Goal: Transaction & Acquisition: Download file/media

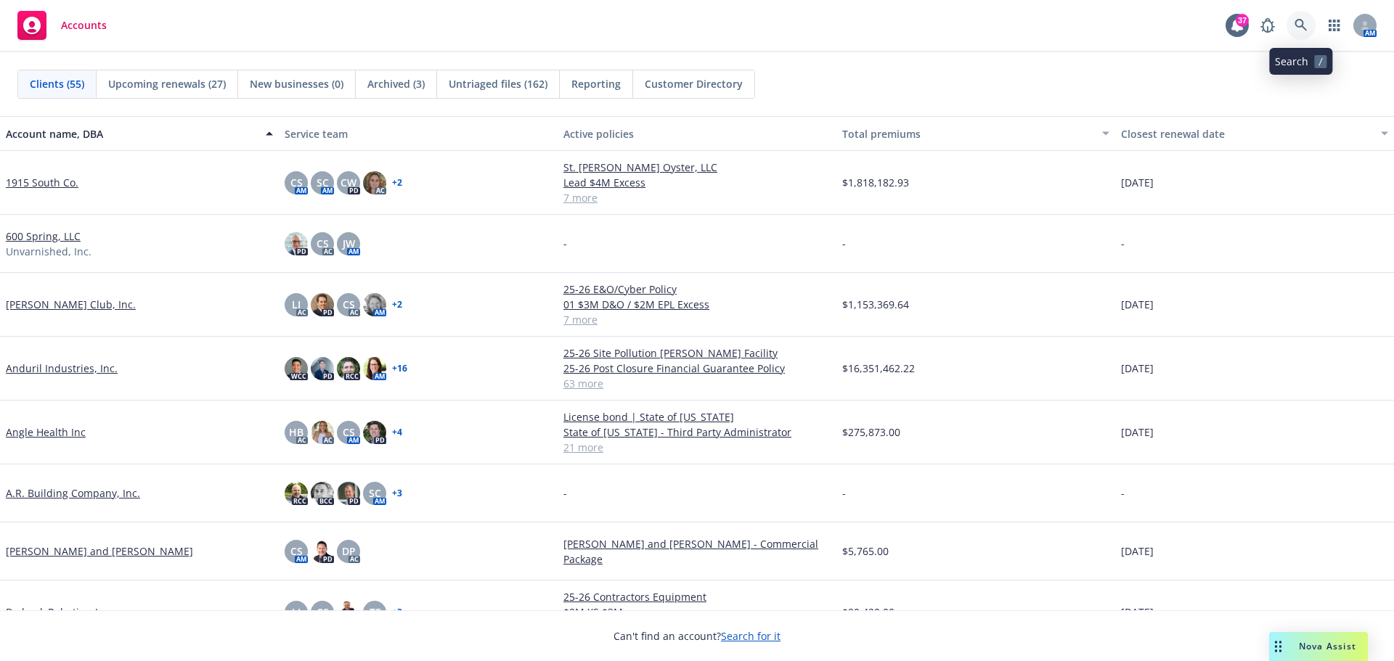
click at [1296, 25] on icon at bounding box center [1300, 25] width 12 height 12
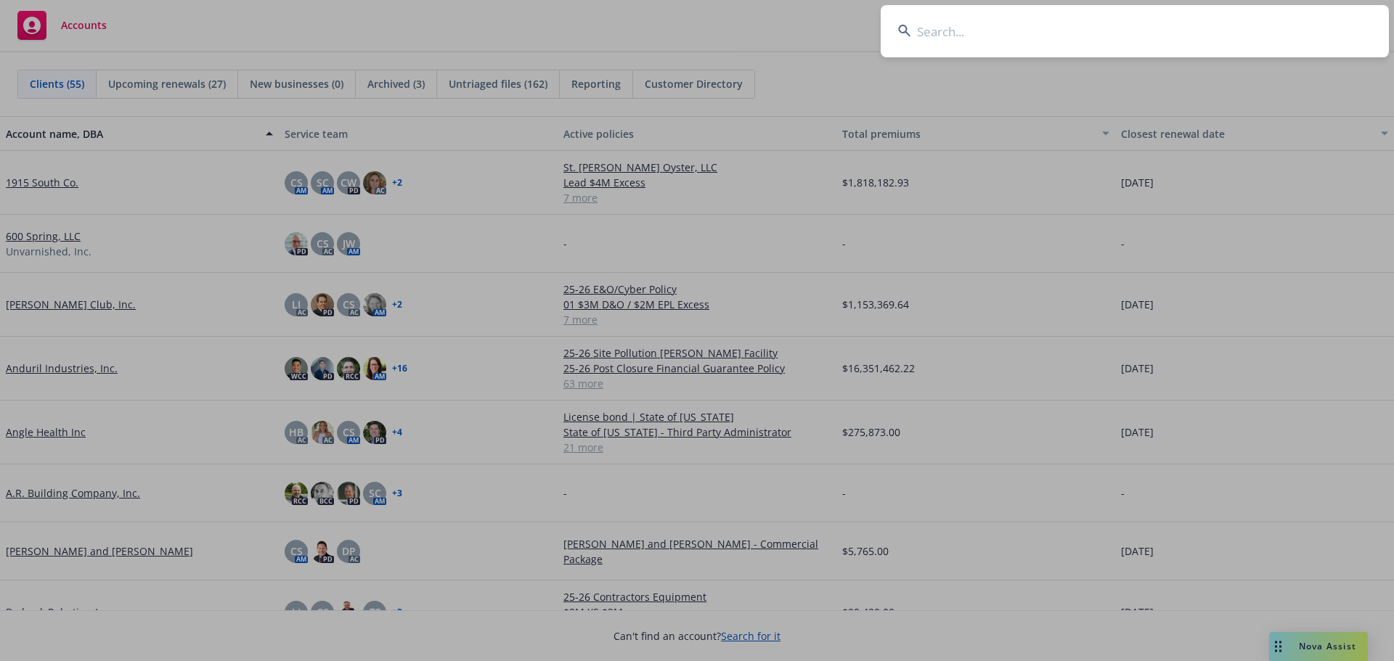
click at [1274, 23] on input at bounding box center [1135, 31] width 508 height 52
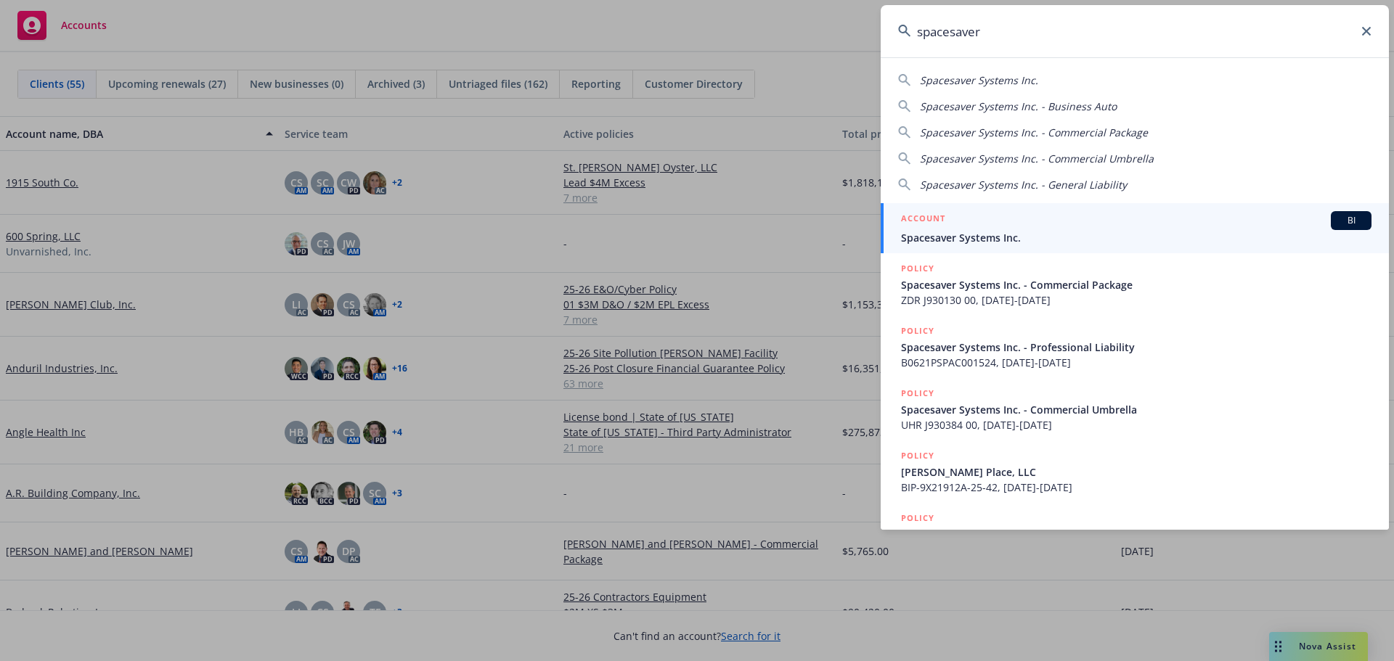
type input "spacesaver"
click at [1005, 241] on span "Spacesaver Systems Inc." at bounding box center [1136, 237] width 470 height 15
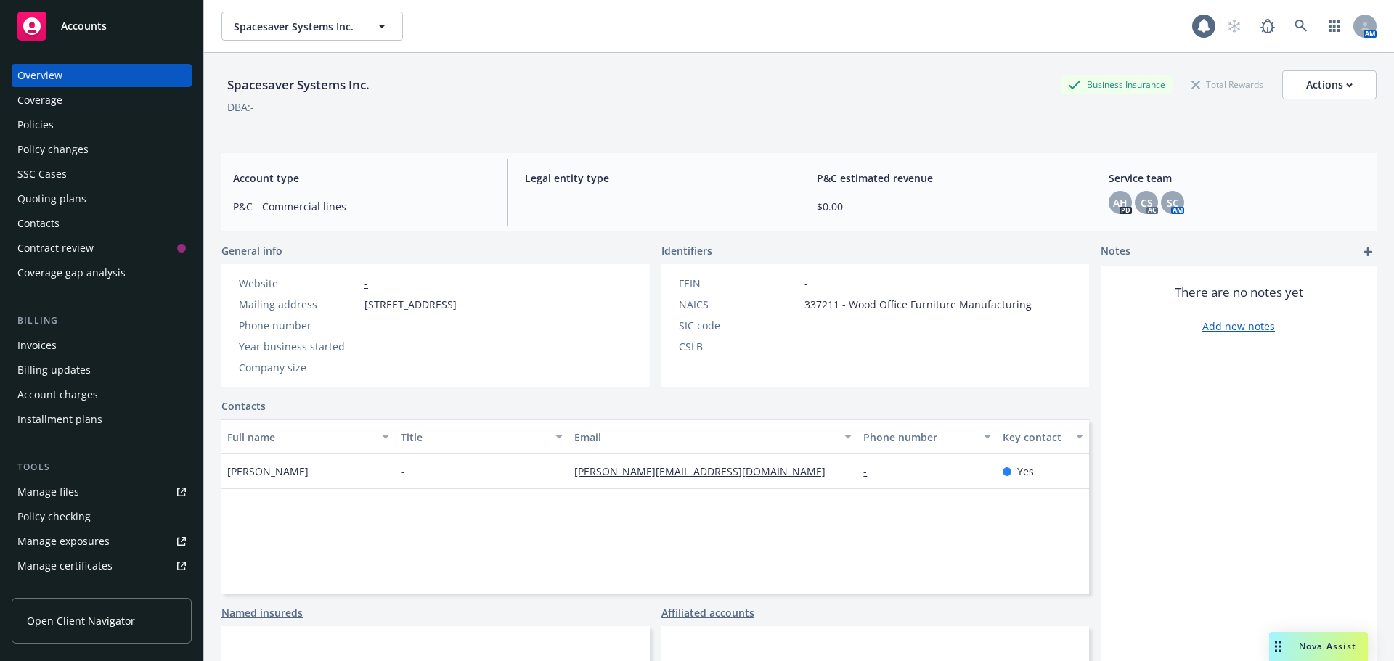
click at [105, 135] on div "Policies" at bounding box center [101, 124] width 168 height 23
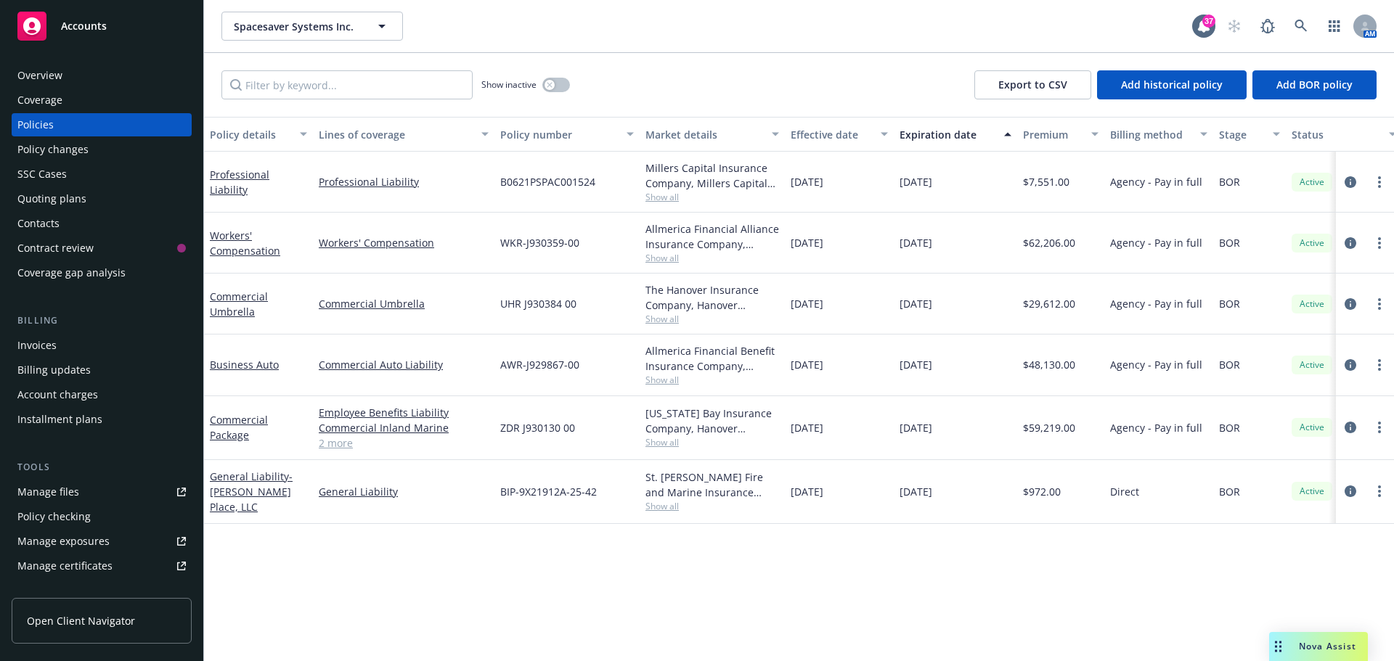
click at [668, 380] on span "Show all" at bounding box center [712, 380] width 134 height 12
click at [603, 356] on div "AWR-J929867-00" at bounding box center [566, 365] width 145 height 61
click at [75, 489] on div "Manage files" at bounding box center [48, 492] width 62 height 23
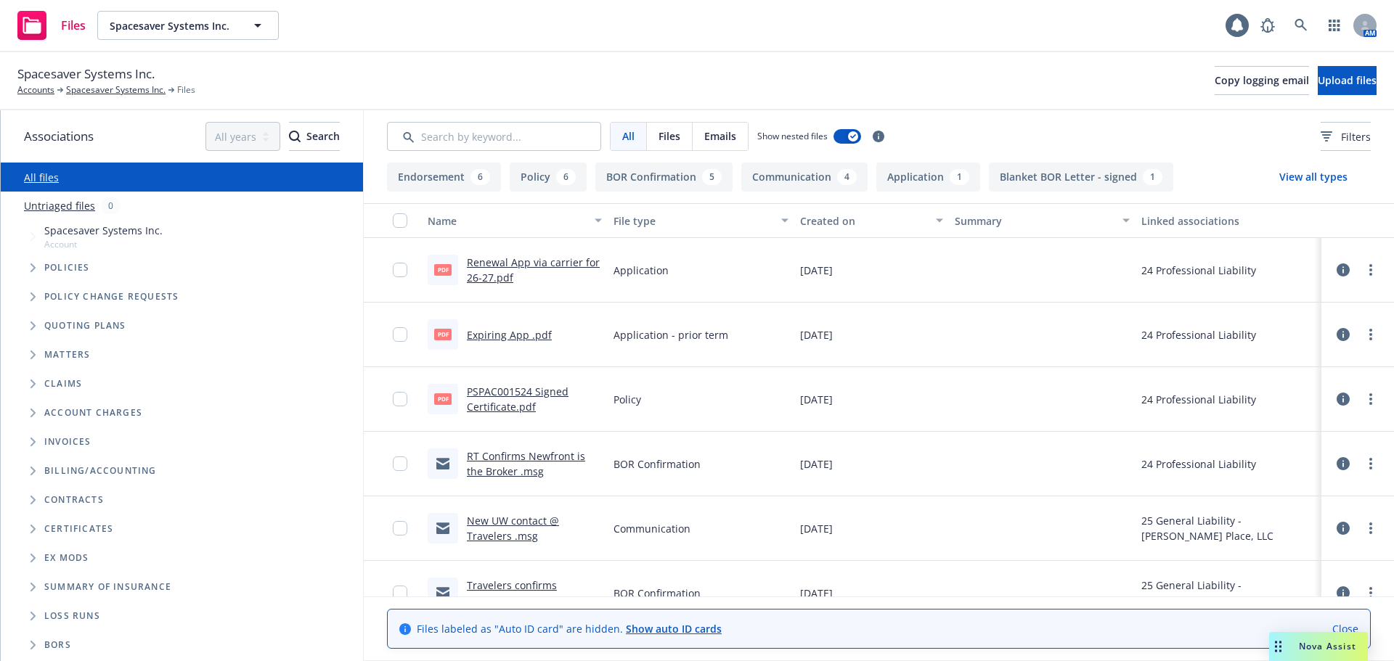
click at [33, 257] on span "Tree Example" at bounding box center [32, 267] width 23 height 23
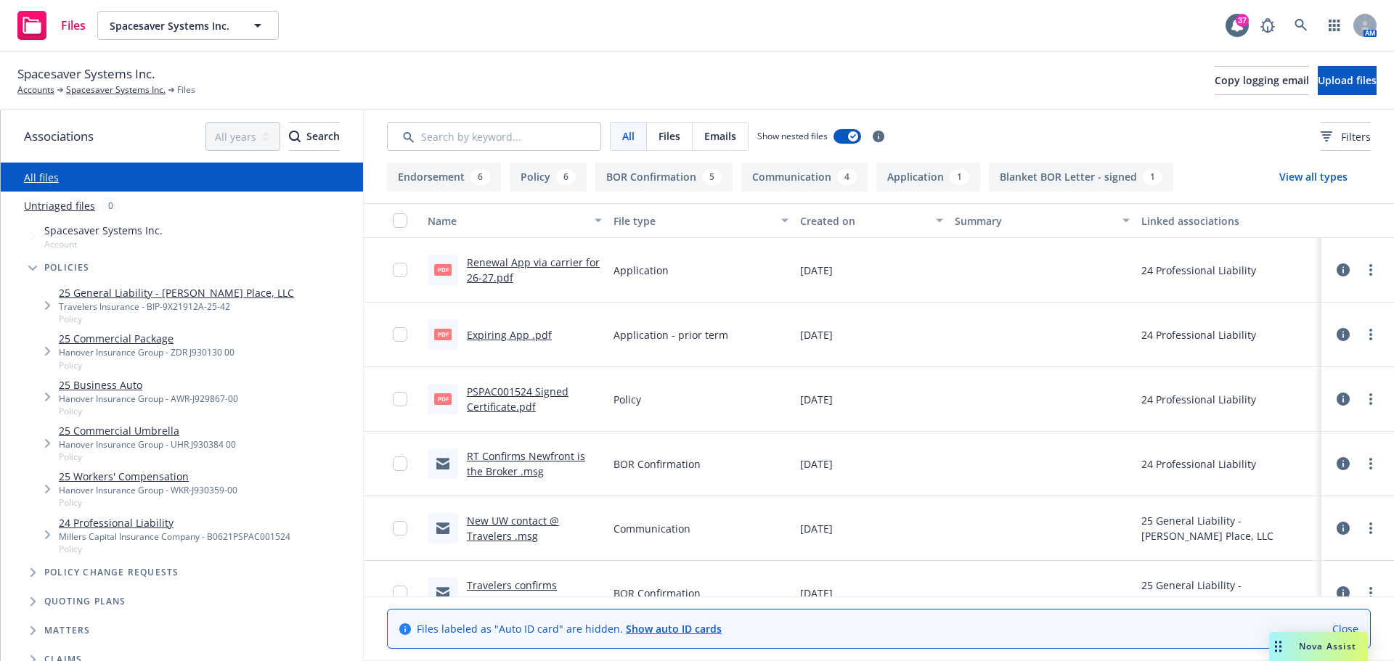
click at [121, 387] on link "25 Business Auto" at bounding box center [148, 384] width 179 height 15
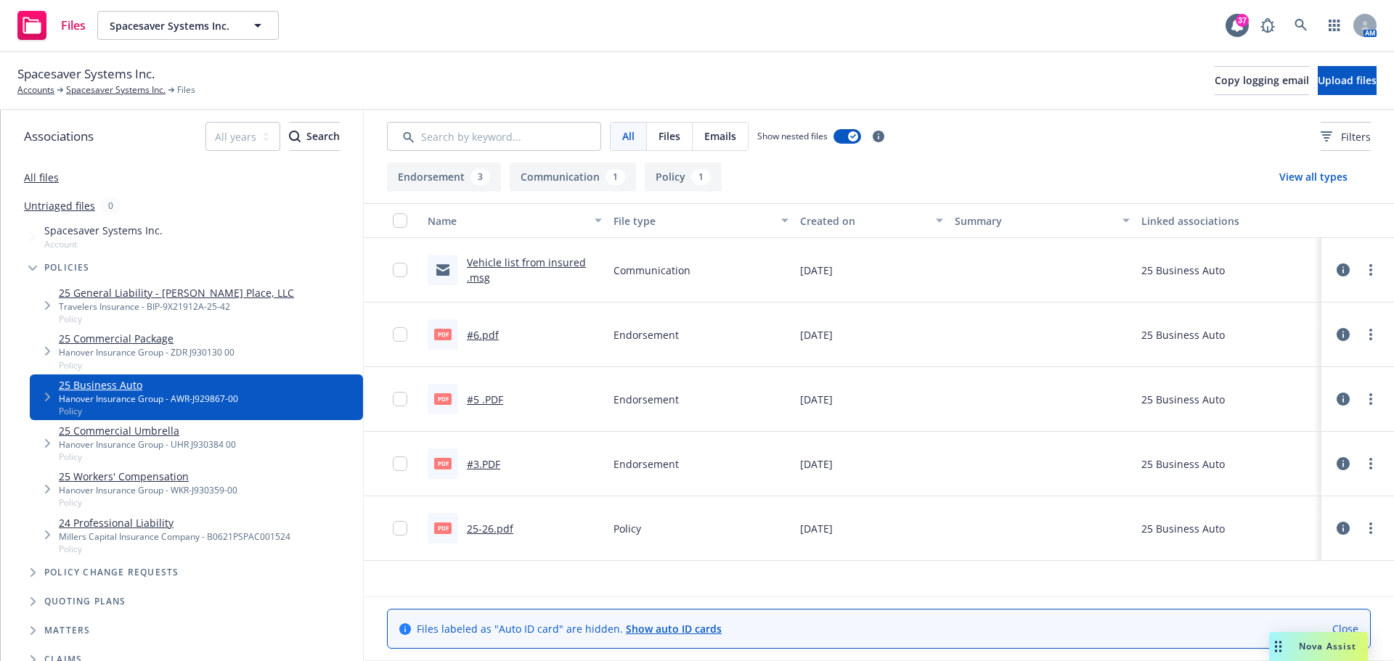
click at [484, 524] on link "25-26.pdf" at bounding box center [490, 529] width 46 height 14
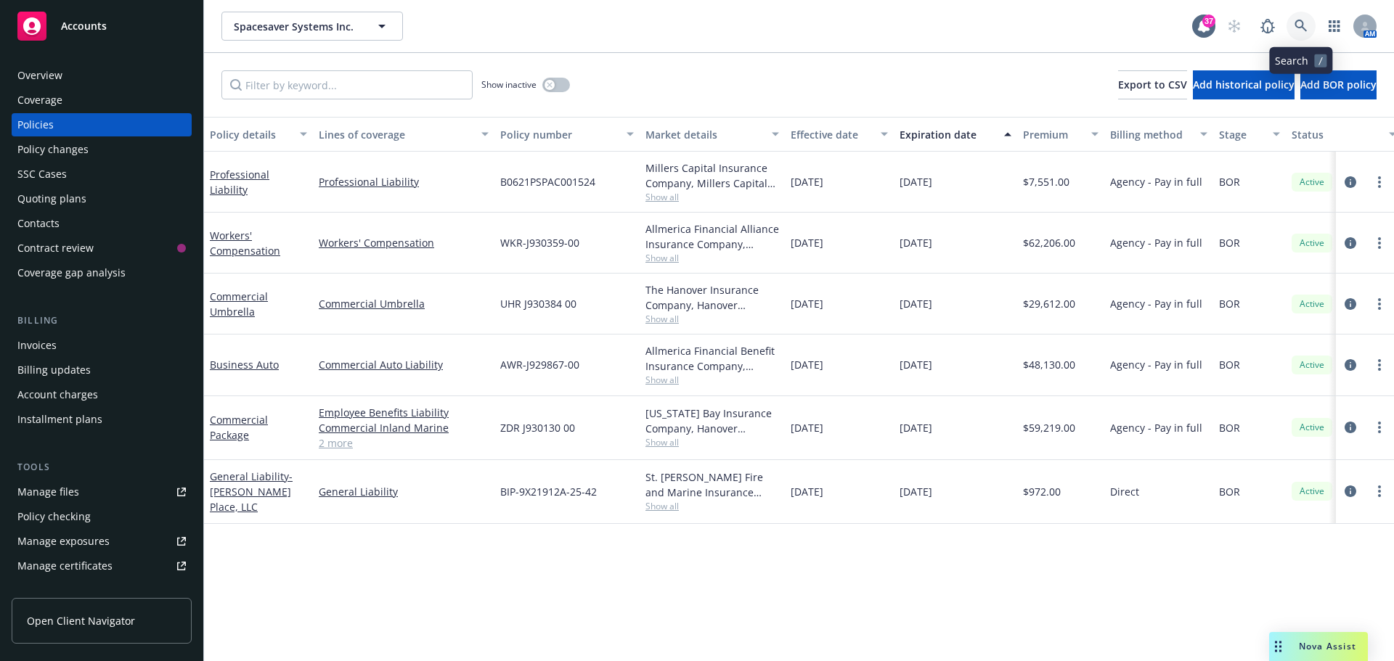
click at [1303, 24] on icon at bounding box center [1300, 26] width 12 height 12
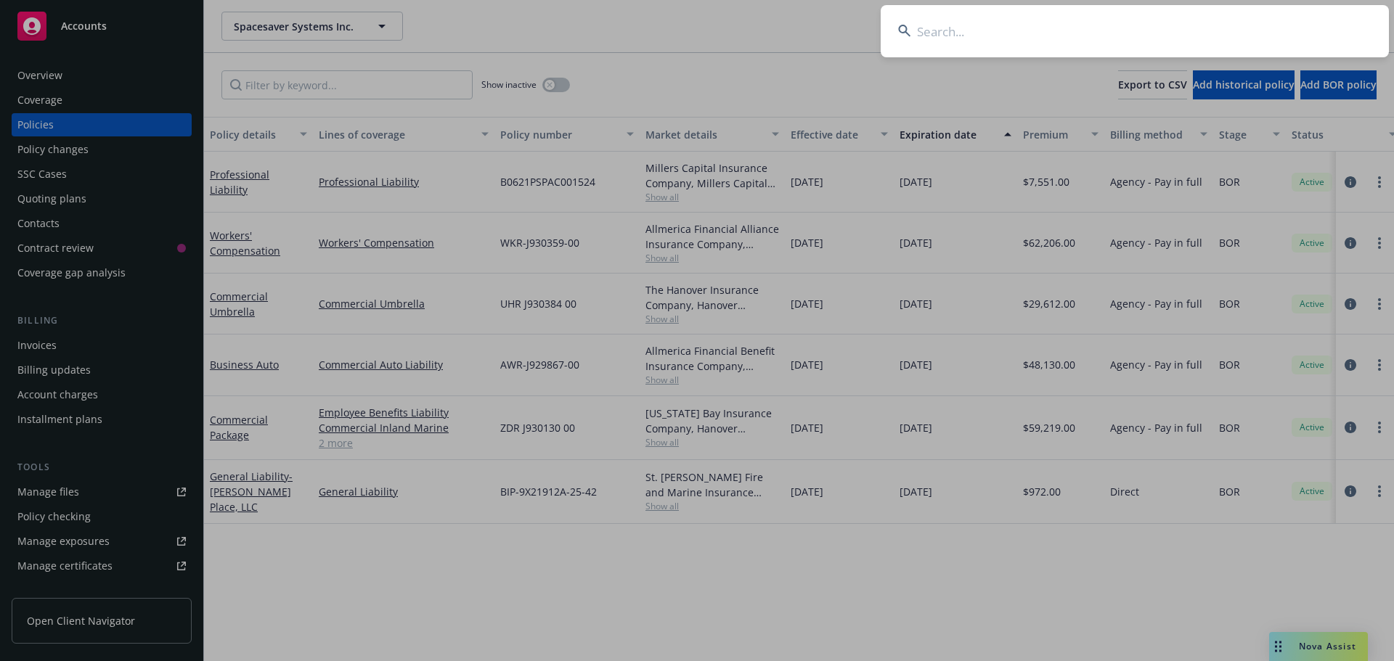
click at [1275, 25] on input at bounding box center [1135, 31] width 508 height 52
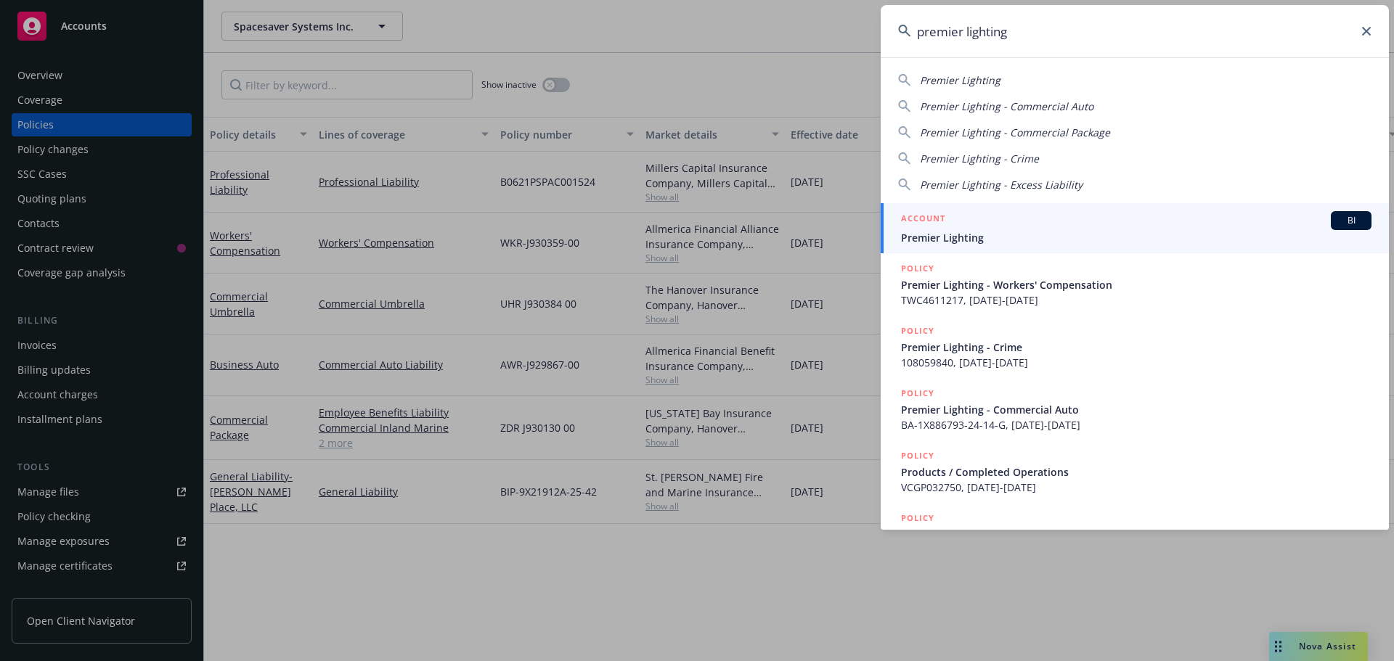
type input "premier lighting"
click at [999, 237] on span "Premier Lighting" at bounding box center [1136, 237] width 470 height 15
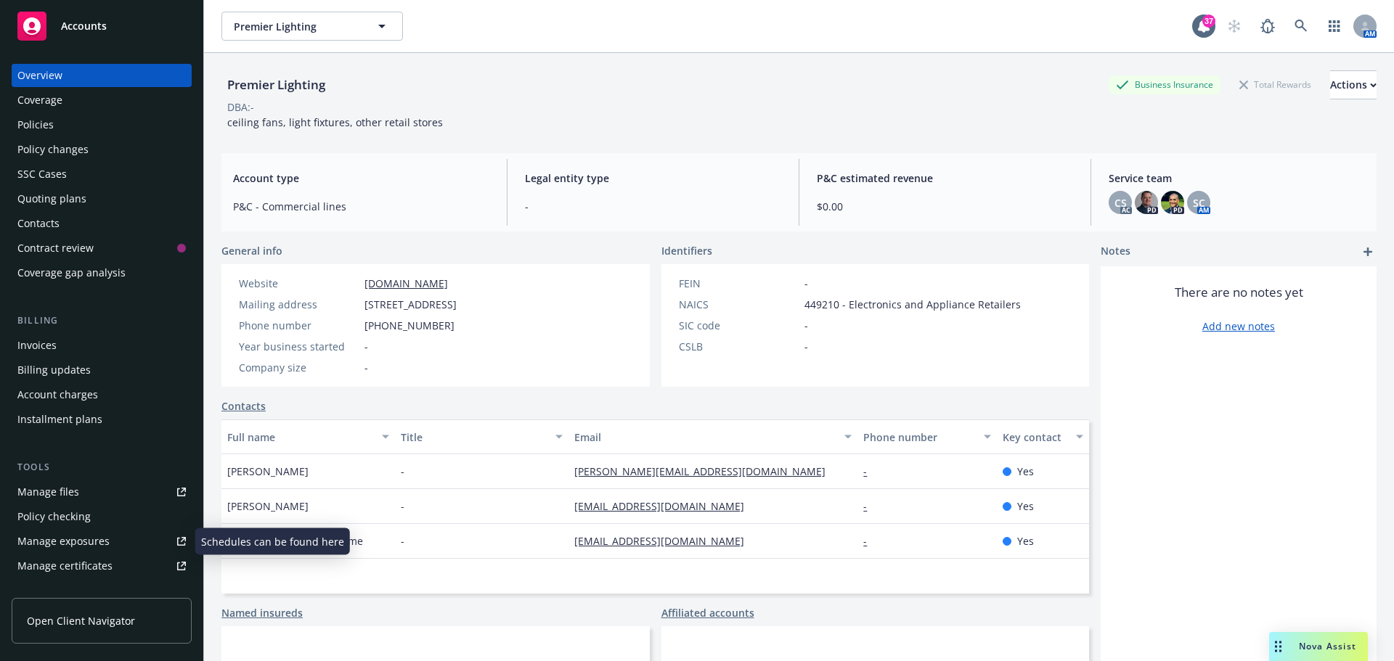
click at [99, 498] on link "Manage files" at bounding box center [102, 492] width 180 height 23
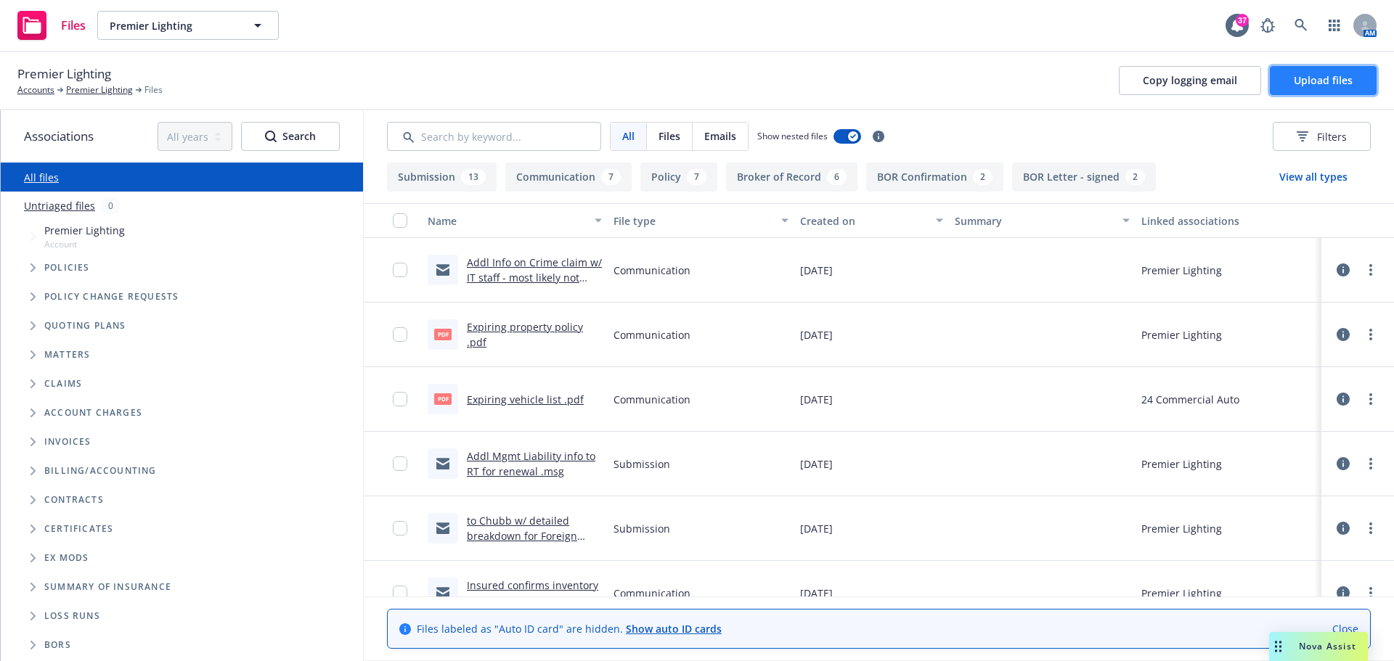
click at [1341, 87] on button "Upload files" at bounding box center [1323, 80] width 107 height 29
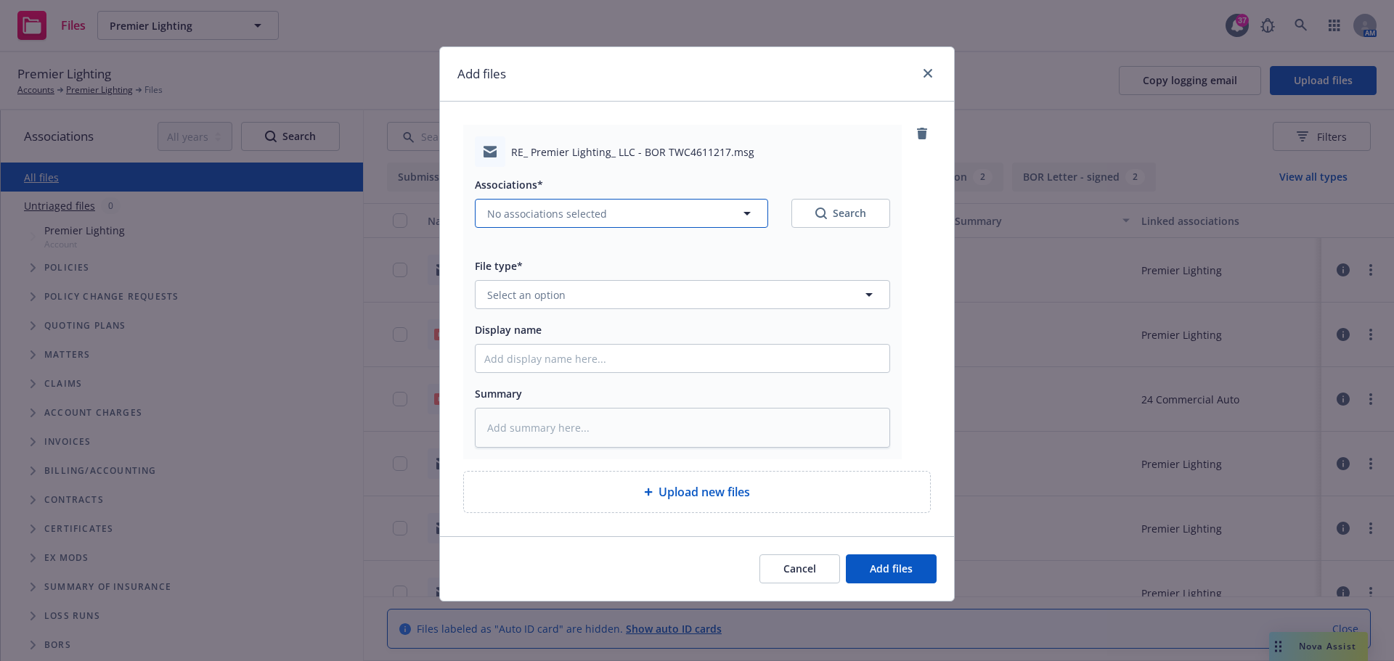
click at [592, 213] on span "No associations selected" at bounding box center [547, 213] width 120 height 15
type textarea "x"
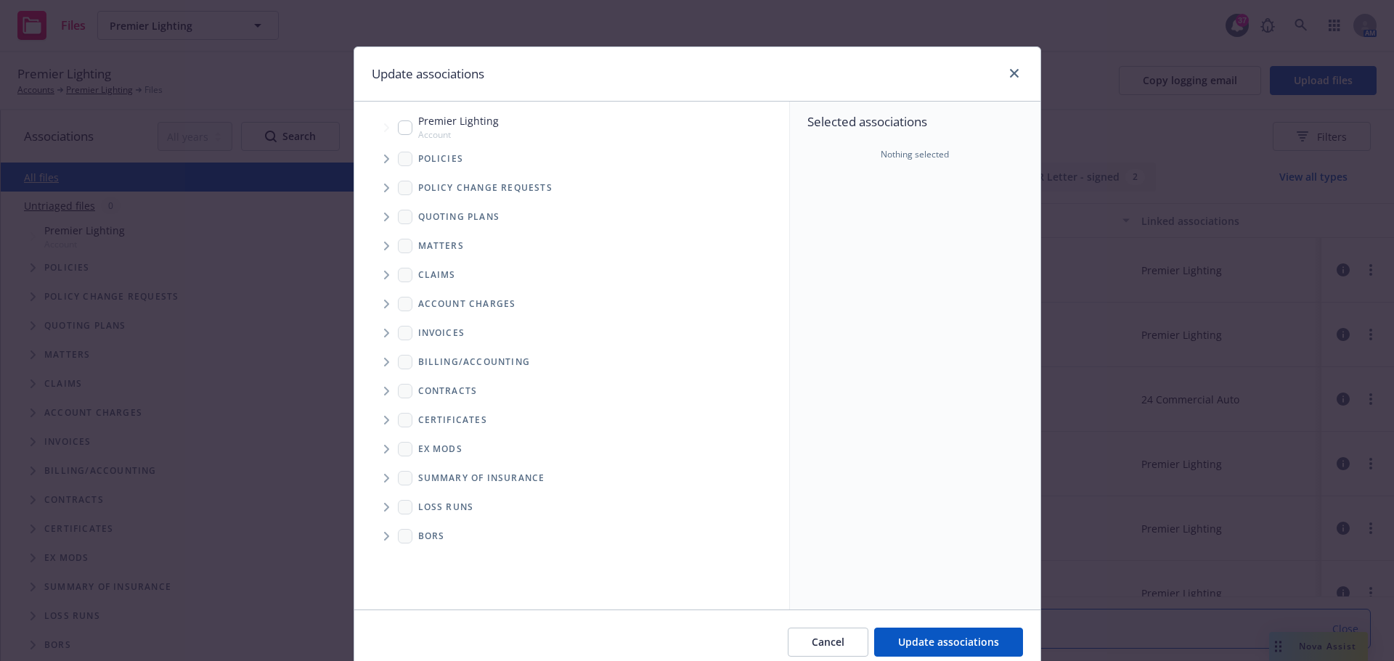
click at [384, 157] on icon "Tree Example" at bounding box center [387, 159] width 6 height 9
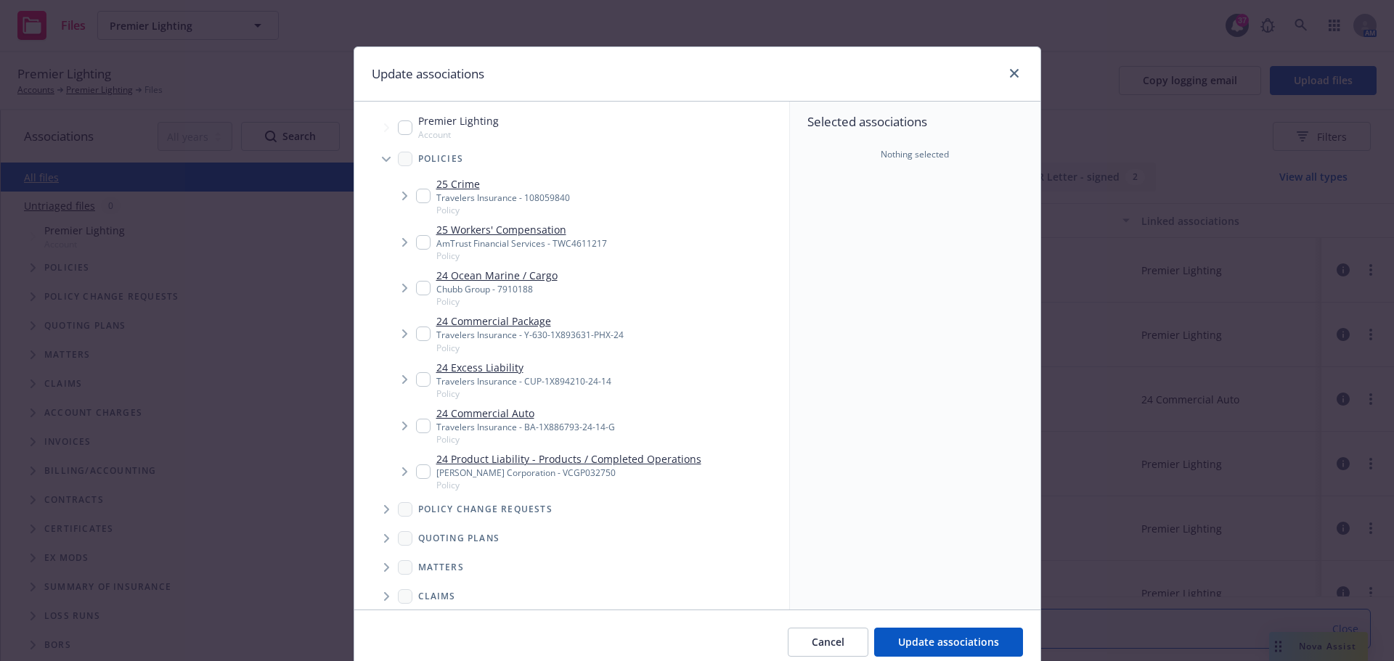
click at [531, 228] on link "25 Workers' Compensation" at bounding box center [521, 229] width 171 height 15
checkbox input "true"
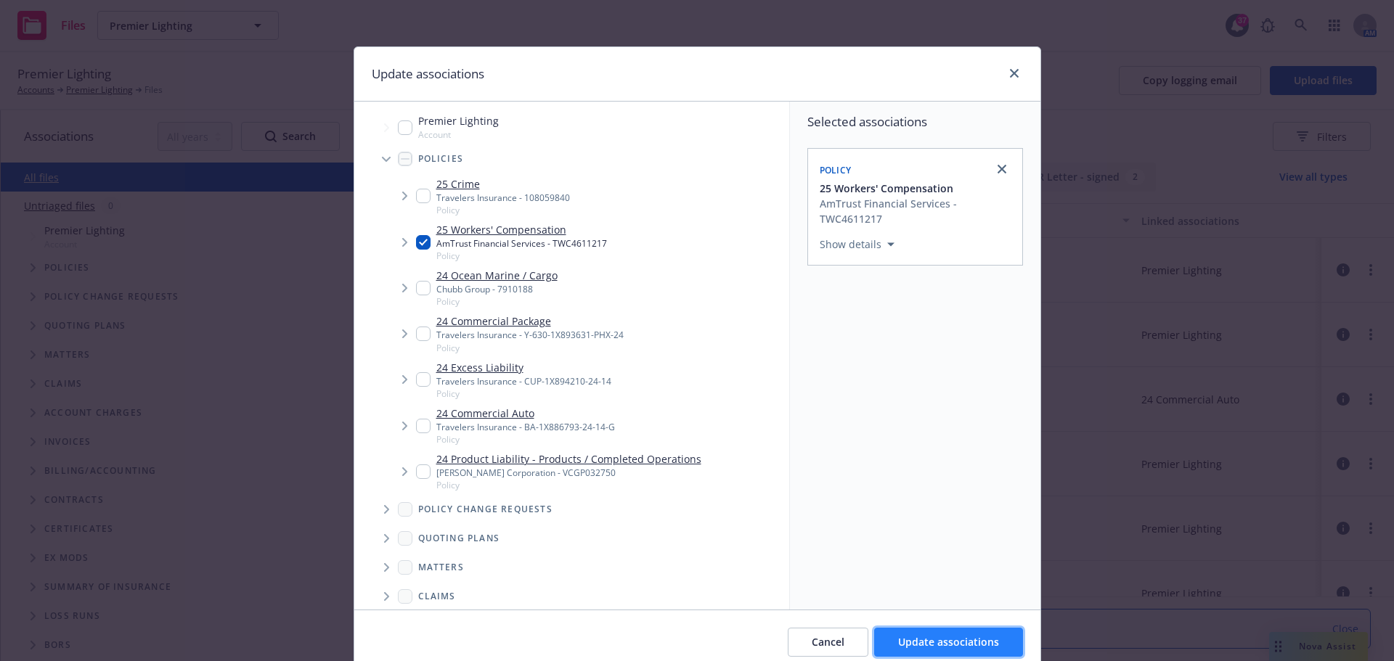
click at [955, 637] on span "Update associations" at bounding box center [948, 642] width 101 height 14
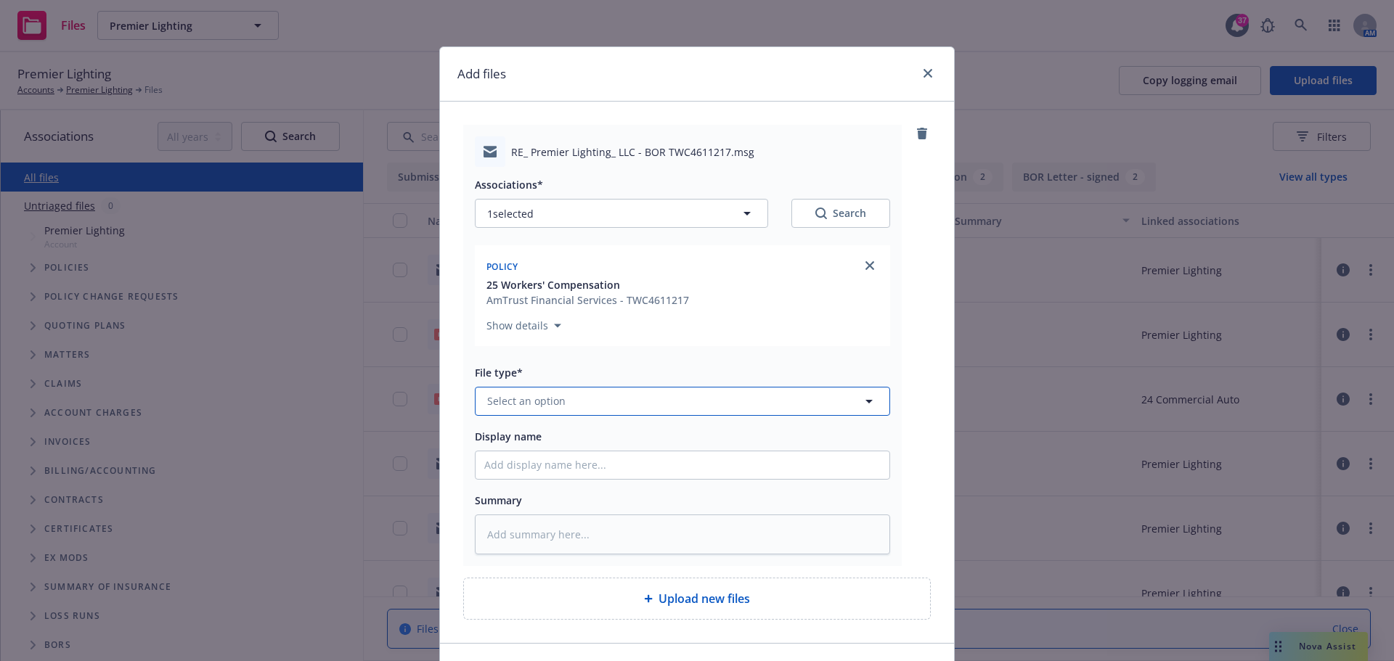
click at [620, 395] on button "Select an option" at bounding box center [682, 401] width 415 height 29
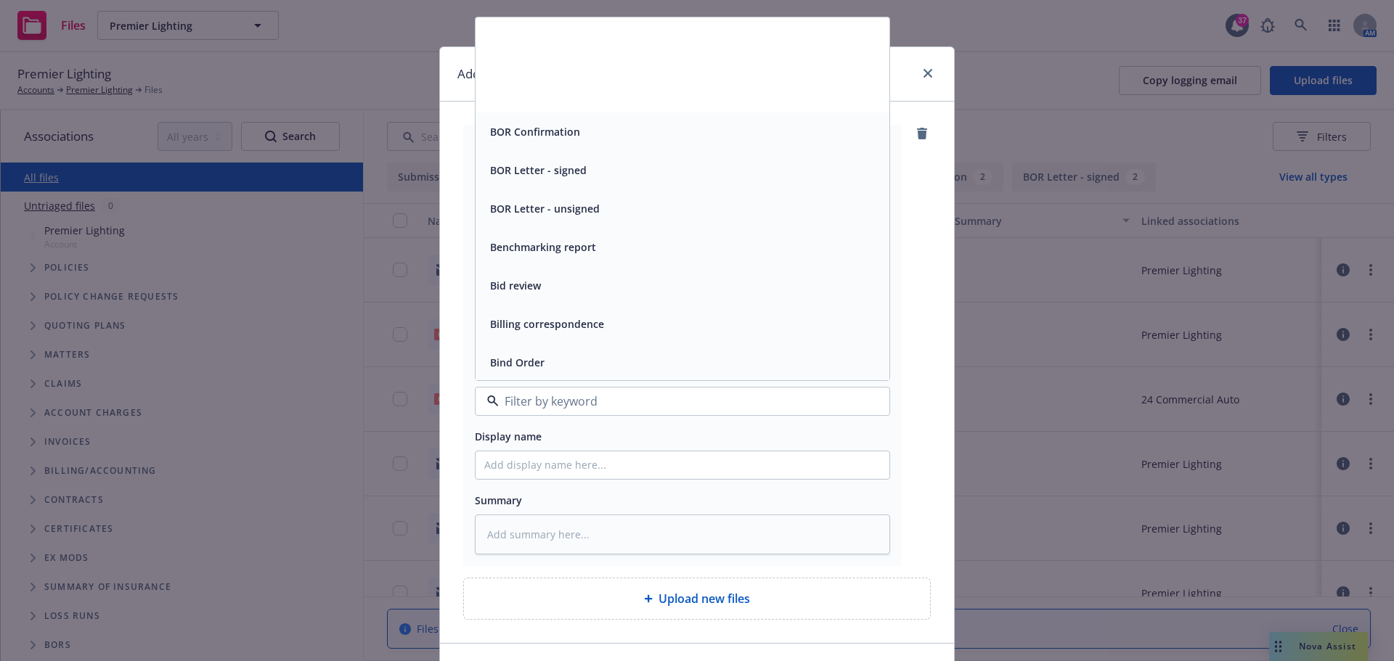
scroll to position [436, 0]
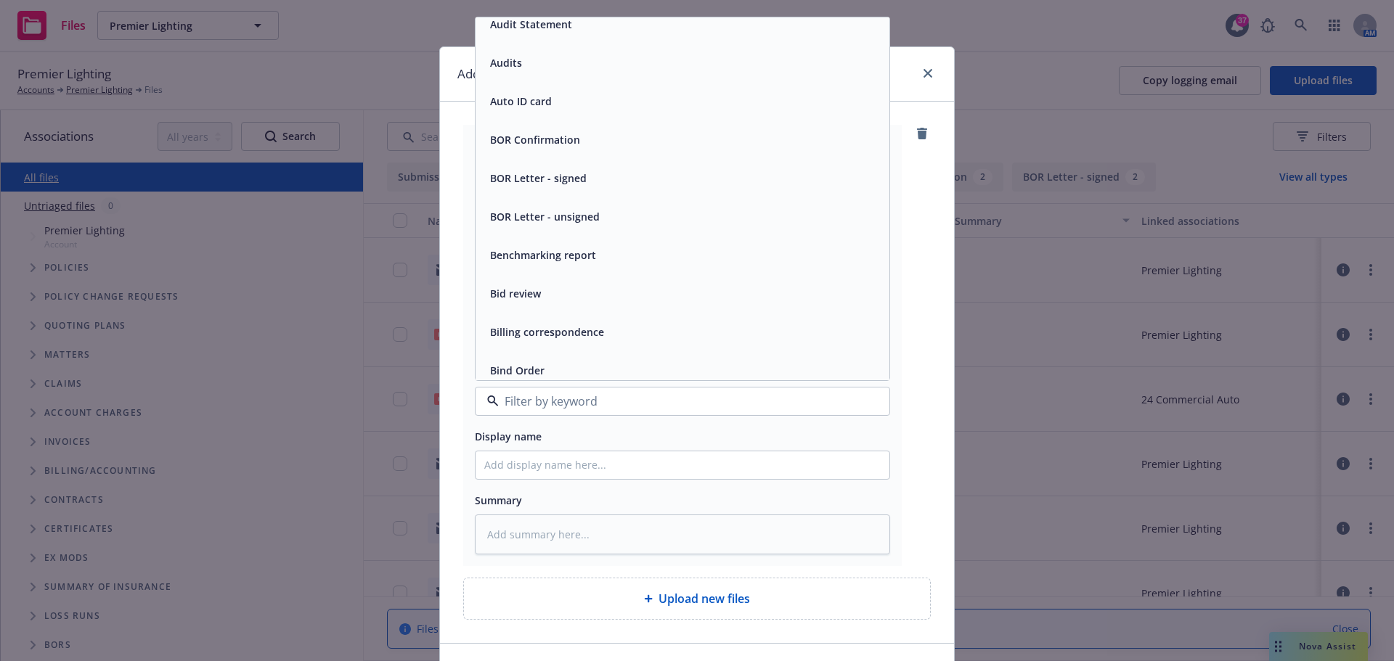
click at [534, 134] on span "BOR Confirmation" at bounding box center [535, 139] width 90 height 15
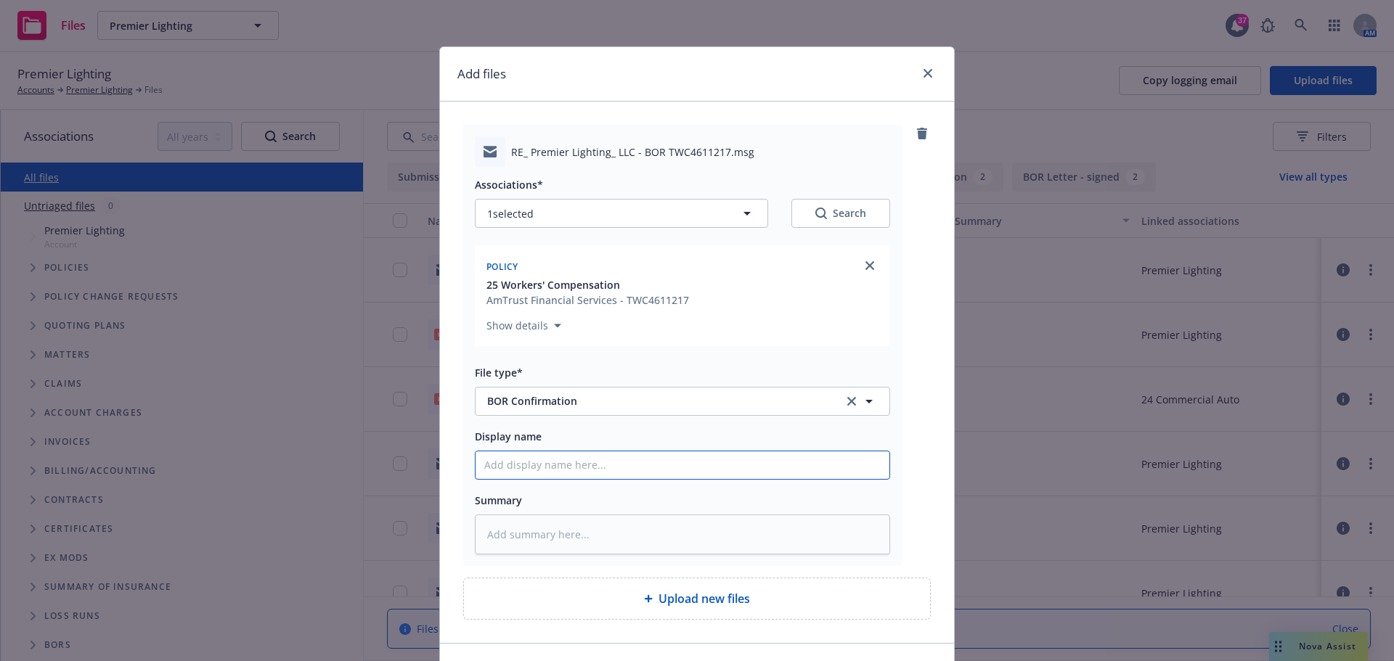
click at [584, 462] on input "Display name" at bounding box center [682, 466] width 414 height 28
type textarea "x"
type input "A"
type textarea "x"
type input "AM"
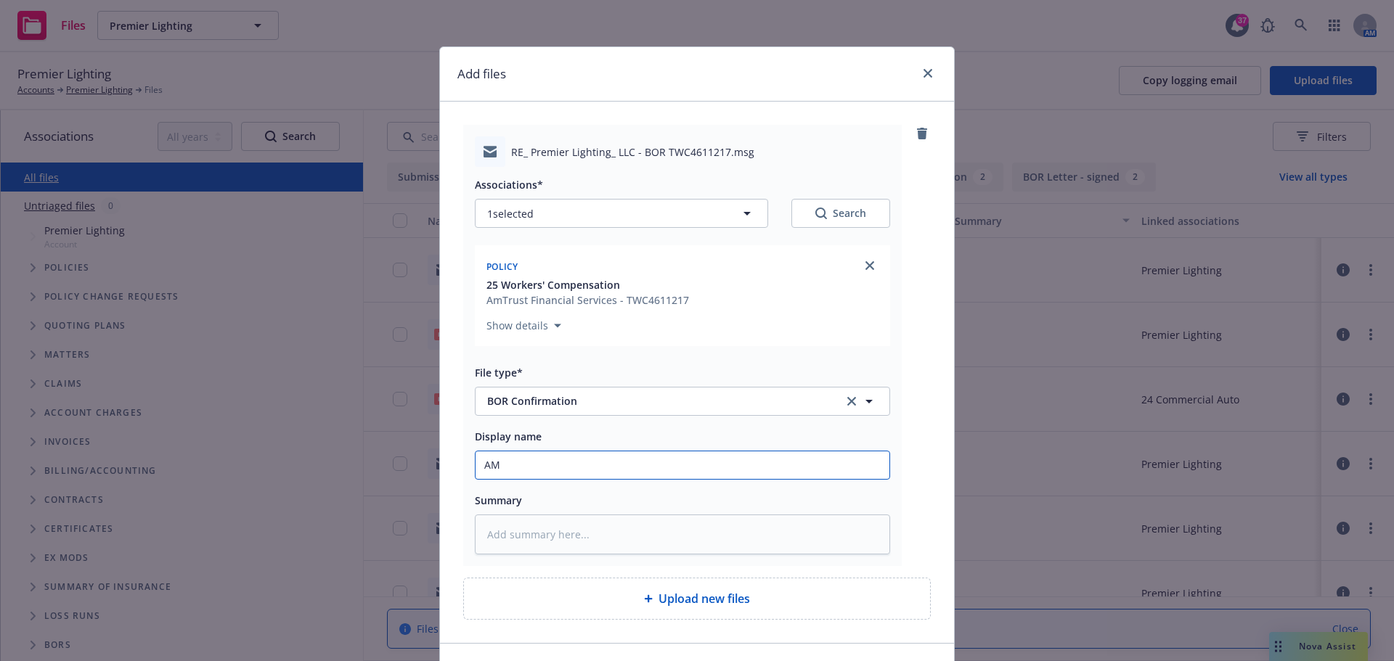
type textarea "x"
type input "AMT"
type textarea "x"
type input "AMTR"
type textarea "x"
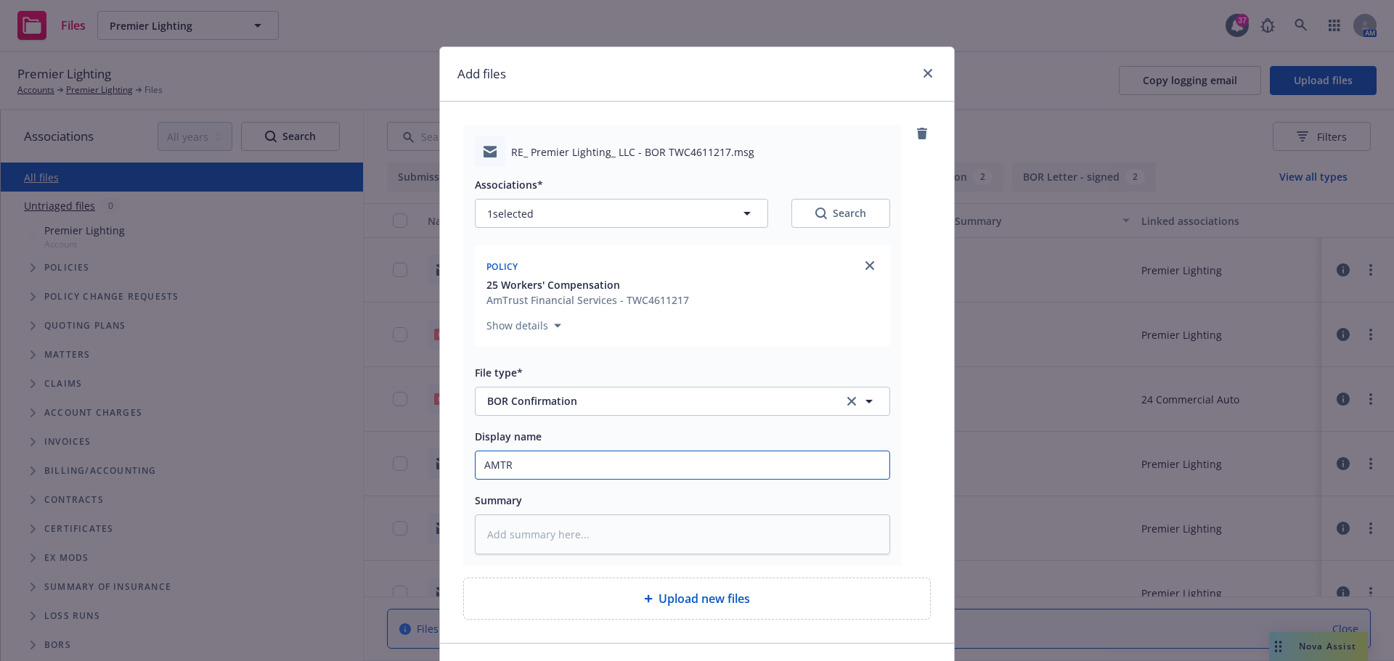
type input "AMTRU"
type textarea "x"
type input "AMTRUS"
type textarea "x"
type input "AMTRUST"
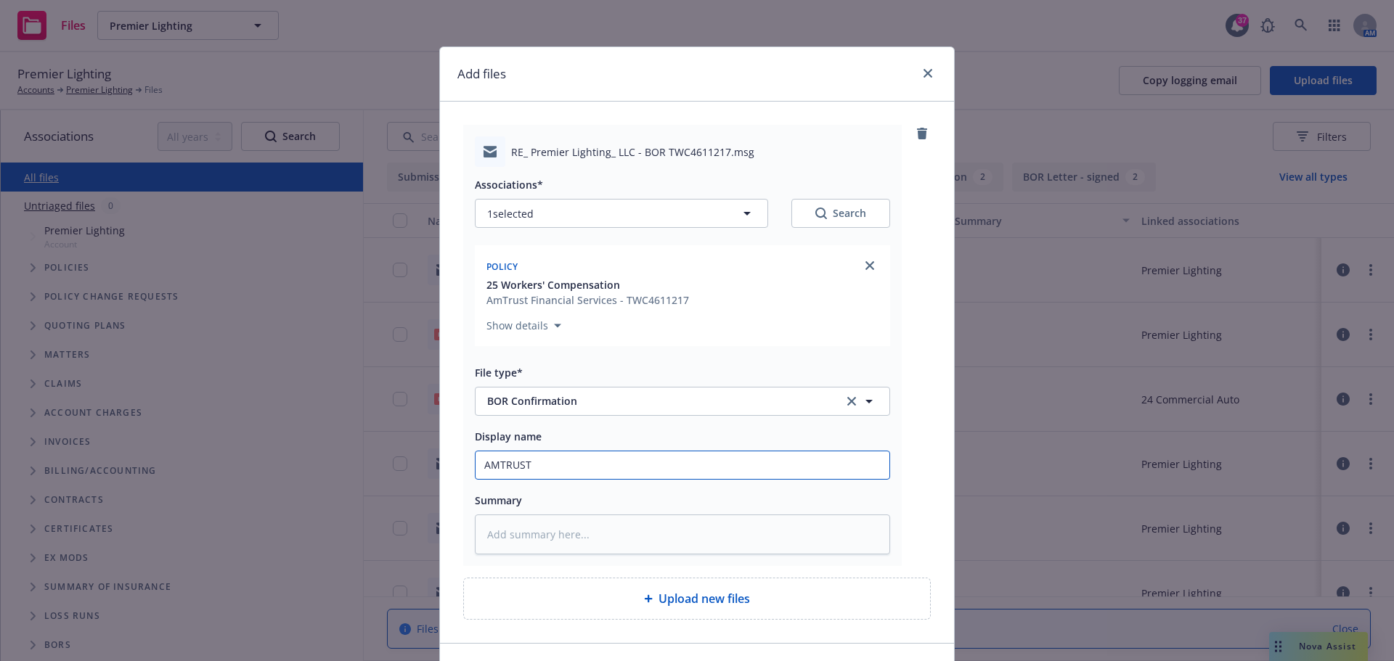
type textarea "x"
type input "AMTRUST"
type textarea "x"
type input "AMTRUST c"
type textarea "x"
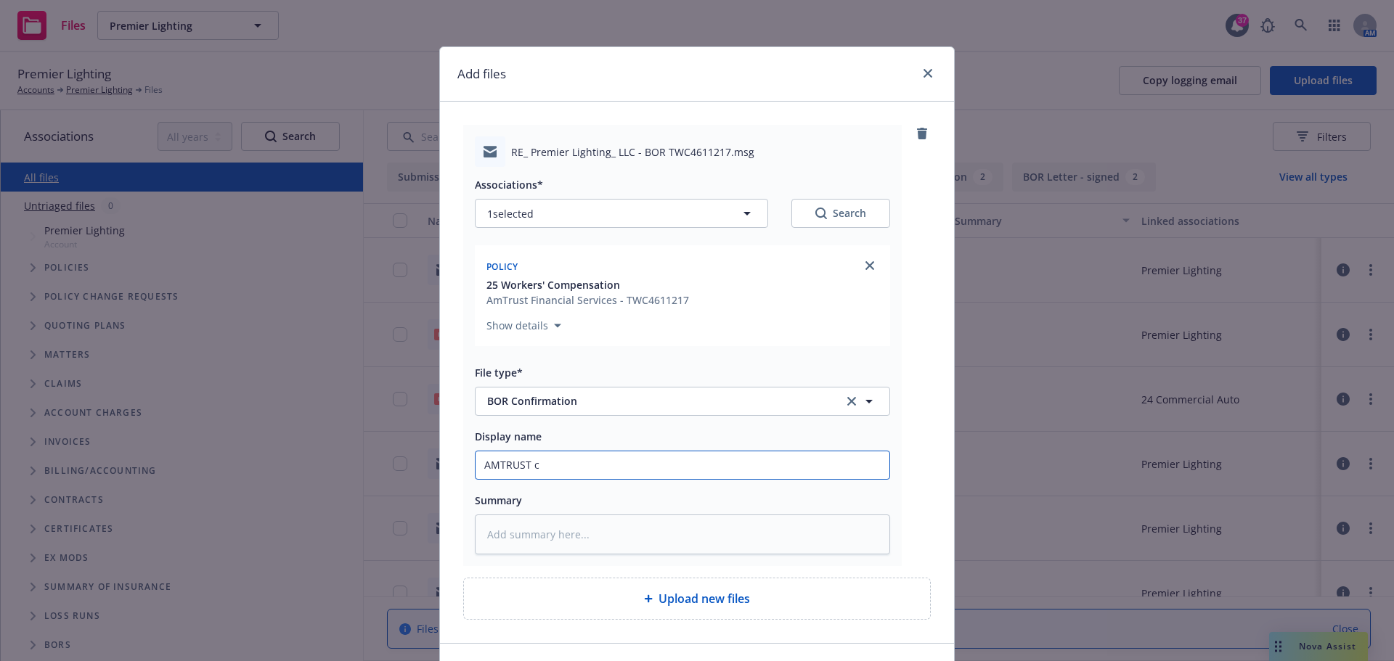
type input "AMTRUST co"
type textarea "x"
type input "AMTRUST con"
type textarea "x"
type input "AMTRUST conf"
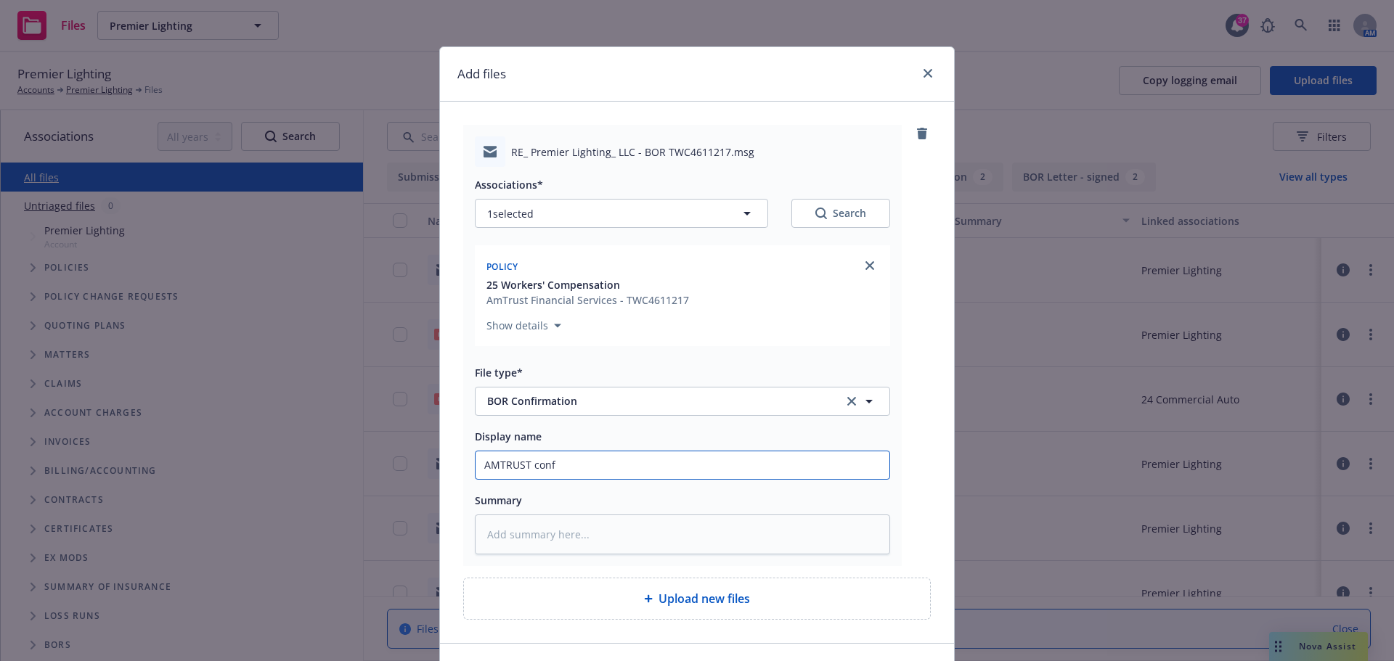
type textarea "x"
type input "AMTRUST confi"
type textarea "x"
type input "AMTRUST confir"
type textarea "x"
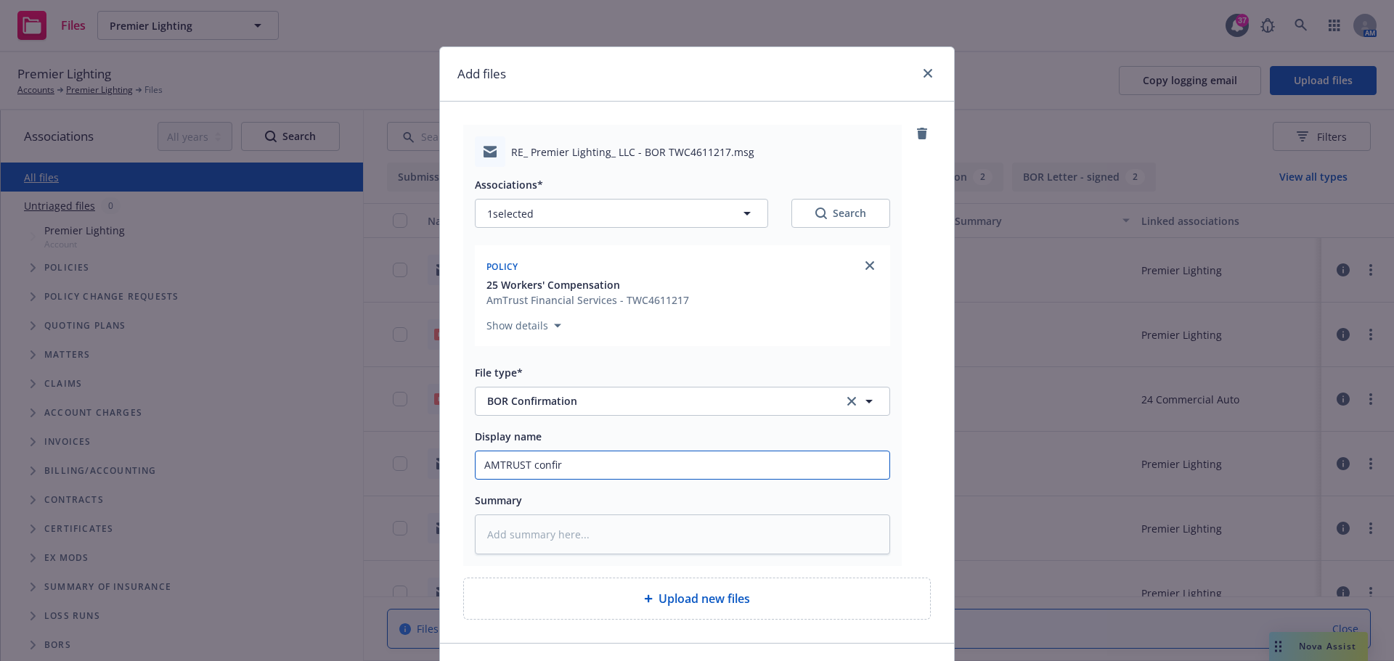
type input "AMTRUST confirm"
type textarea "x"
type input "AMTRUST confirms"
type textarea "x"
type input "AMTRUST confirms"
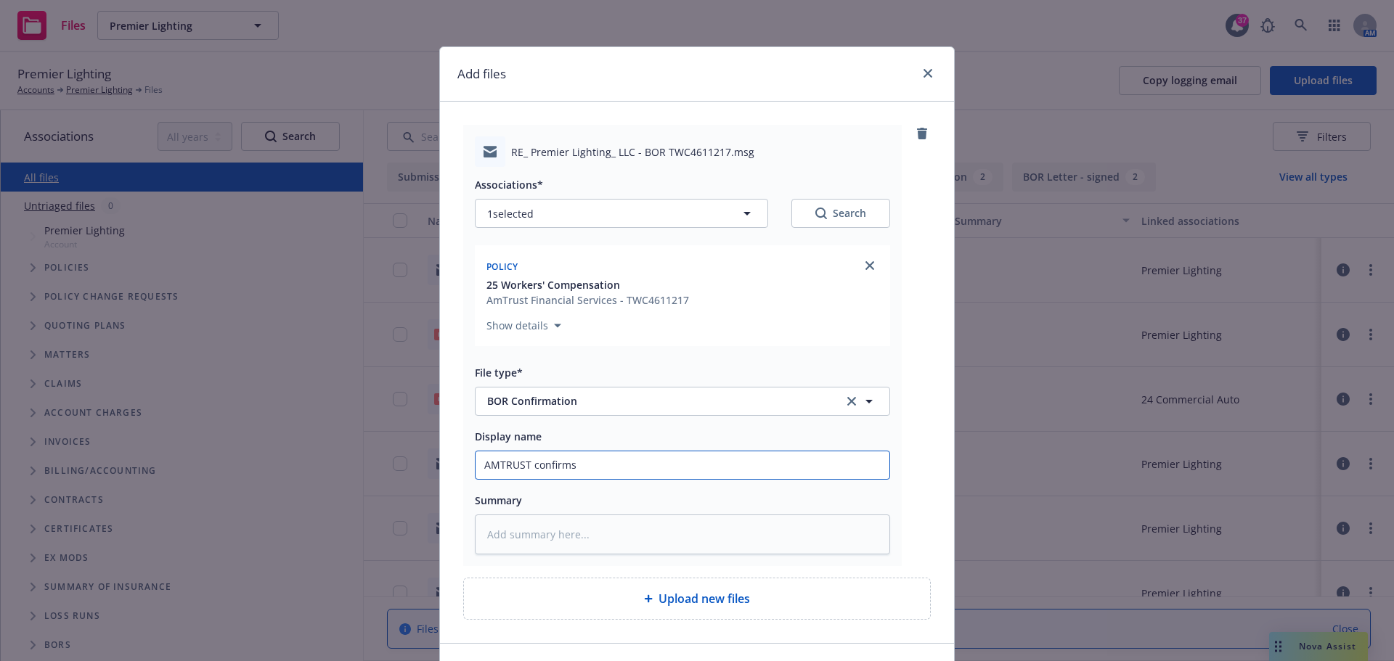
type textarea "x"
type input "AMTRUST confirms n"
type textarea "x"
type input "AMTRUST confirms ne"
type textarea "x"
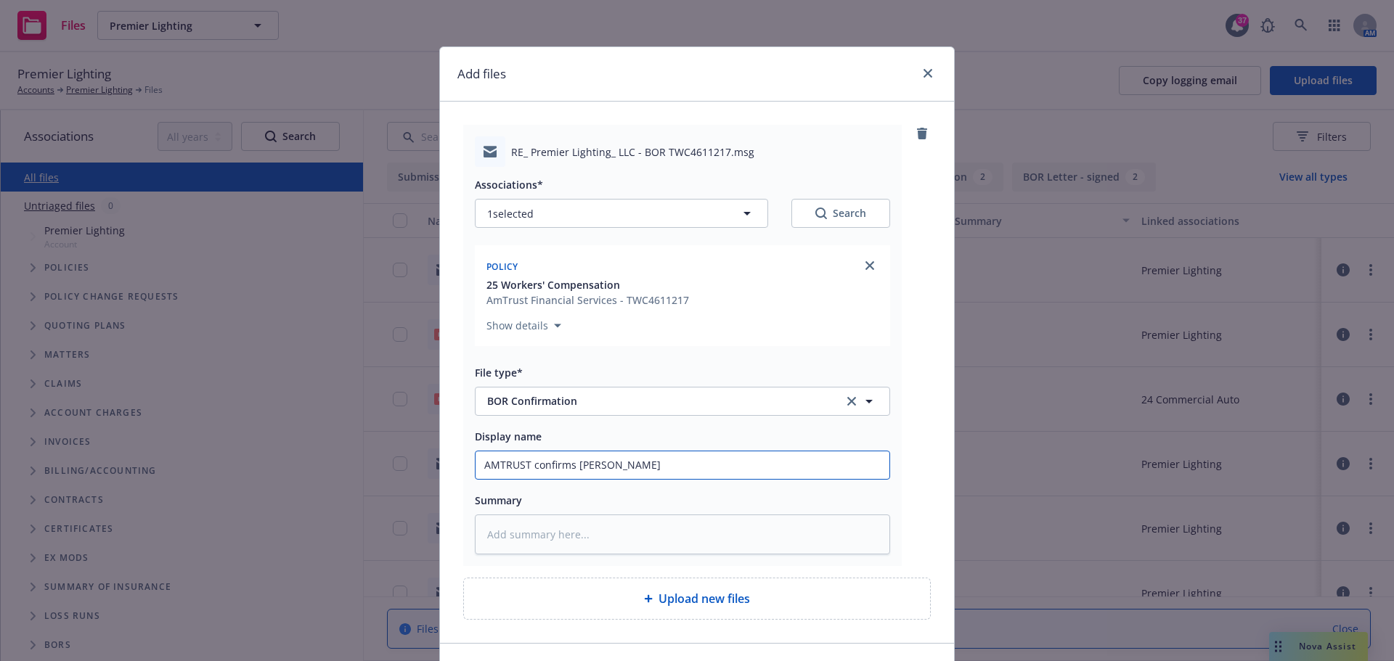
type input "AMTRUST confirms new"
type textarea "x"
type input "AMTRUST confirms newf"
type textarea "x"
type input "AMTRUST confirms newfr"
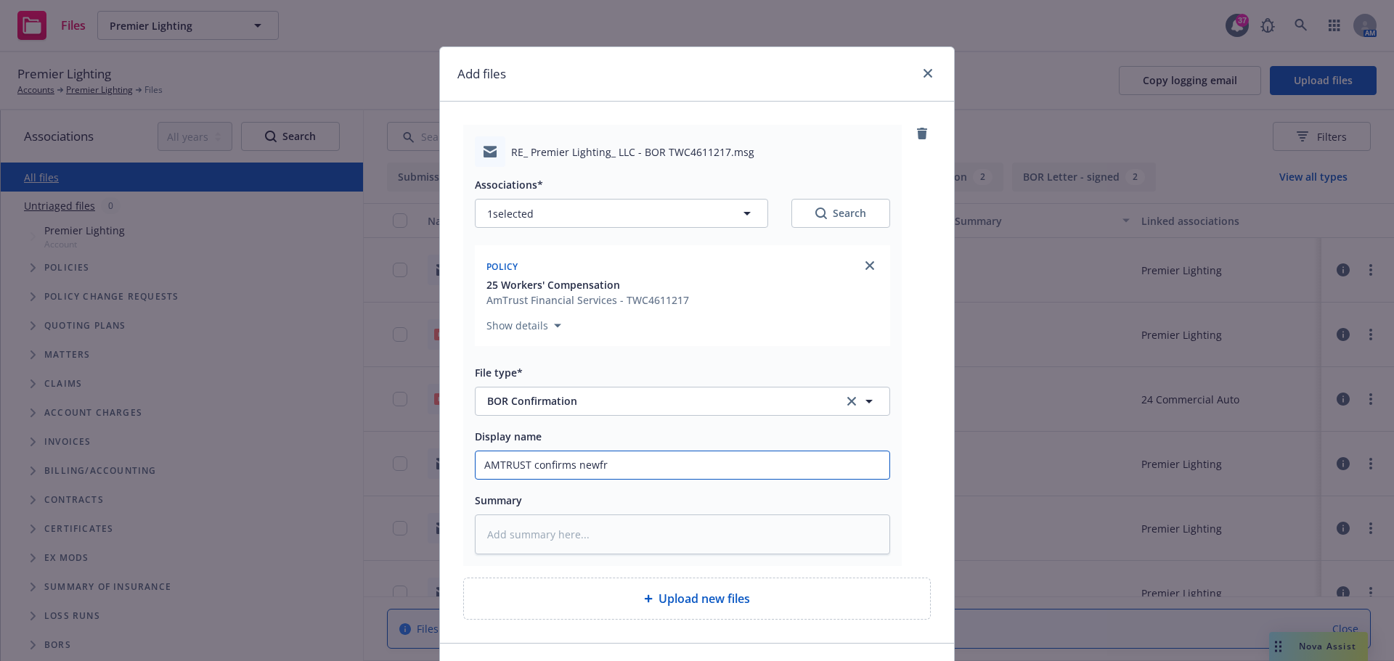
type textarea "x"
type input "AMTRUST confirms newfro"
type textarea "x"
type input "AMTRUST confirms newfr"
type textarea "x"
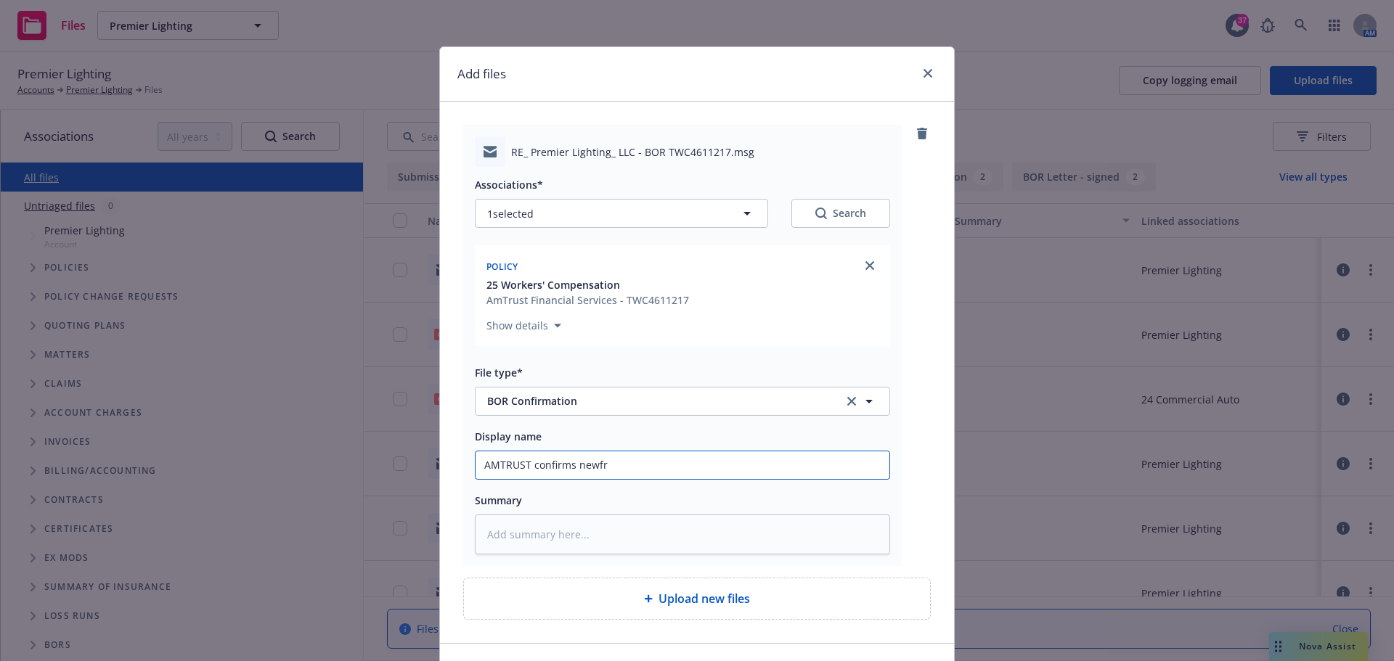
type input "AMTRUST confirms newf"
type textarea "x"
type input "AMTRUST confirms new"
type textarea "x"
type input "AMTRUST confirms ne"
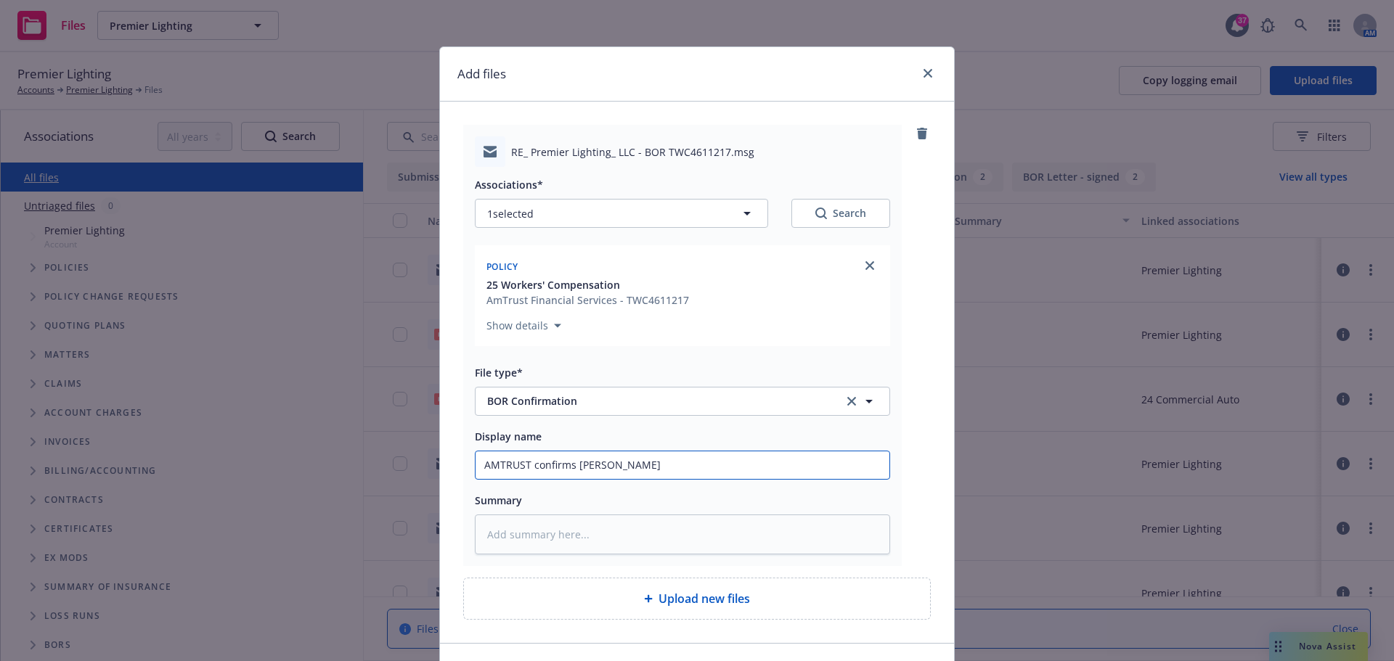
type textarea "x"
type input "AMTRUST confirms n"
type textarea "x"
type input "AMTRUST confirms"
type textarea "x"
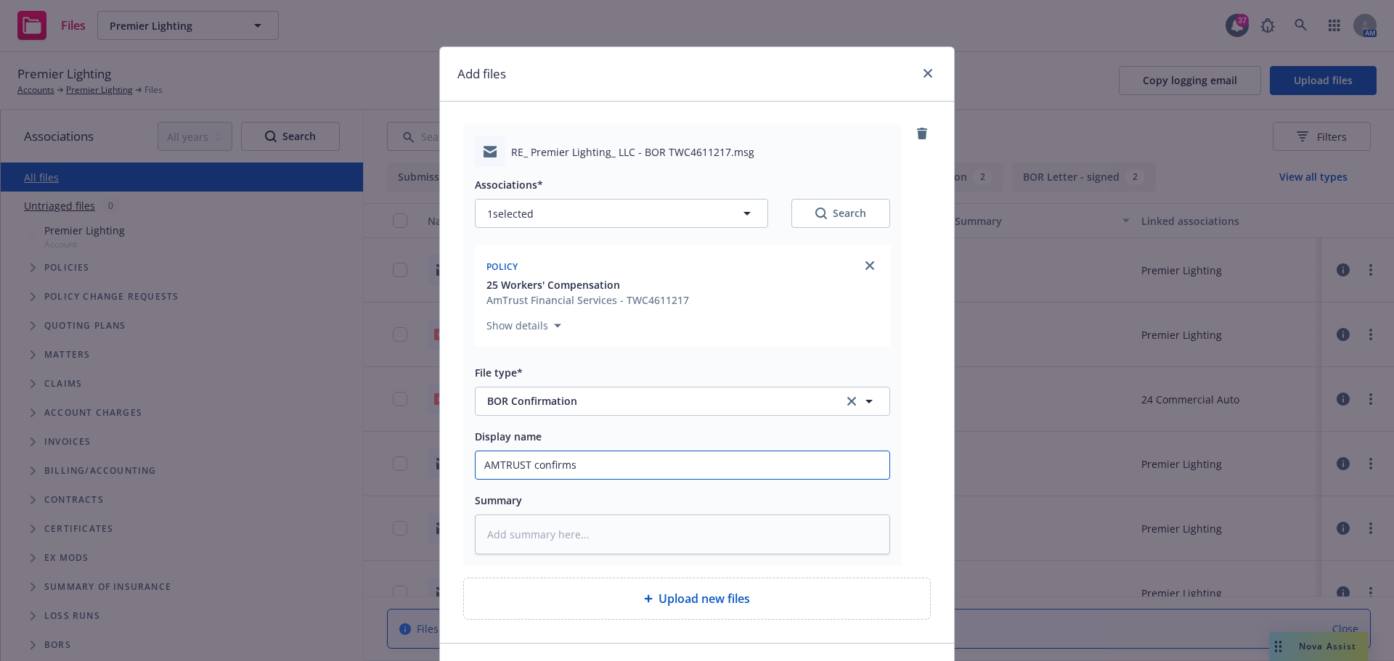
type input "AMTRUST confirms N"
type textarea "x"
type input "AMTRUST confirms Ne"
type textarea "x"
type input "AMTRUST confirms New"
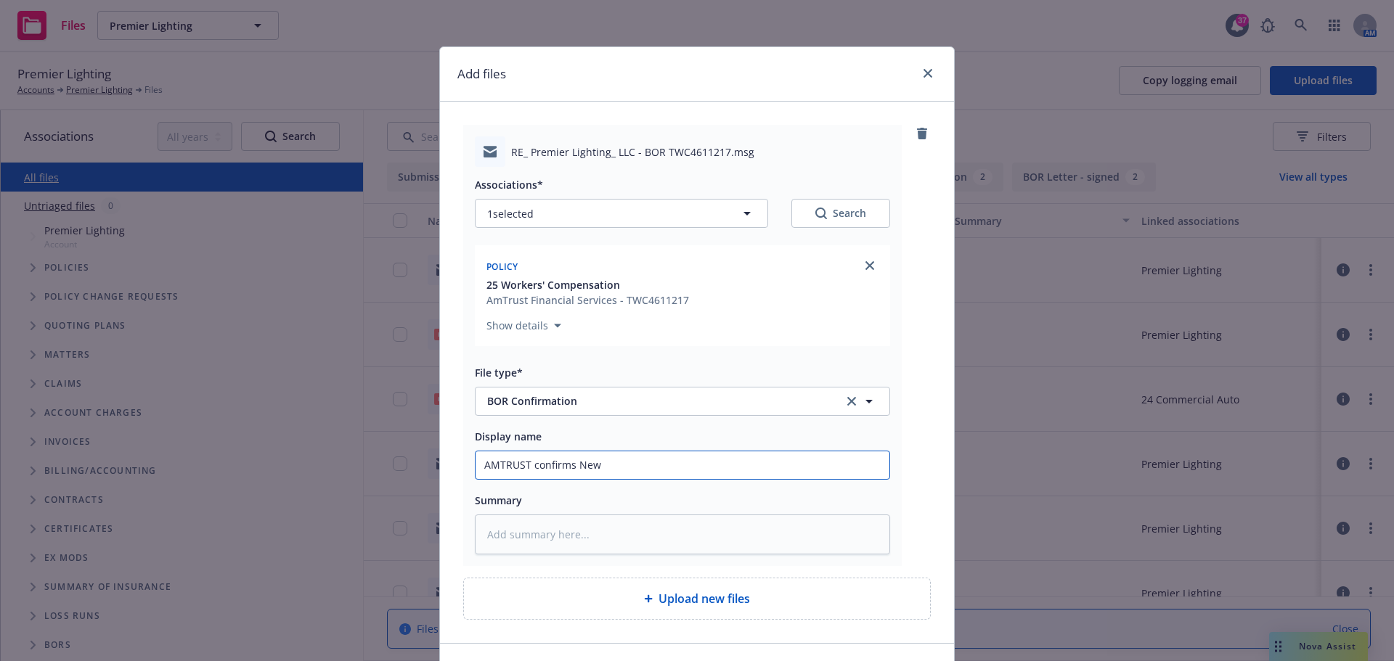
type textarea "x"
type input "AMTRUST confirms Newf"
type textarea "x"
type input "AMTRUST confirms Newfr"
type textarea "x"
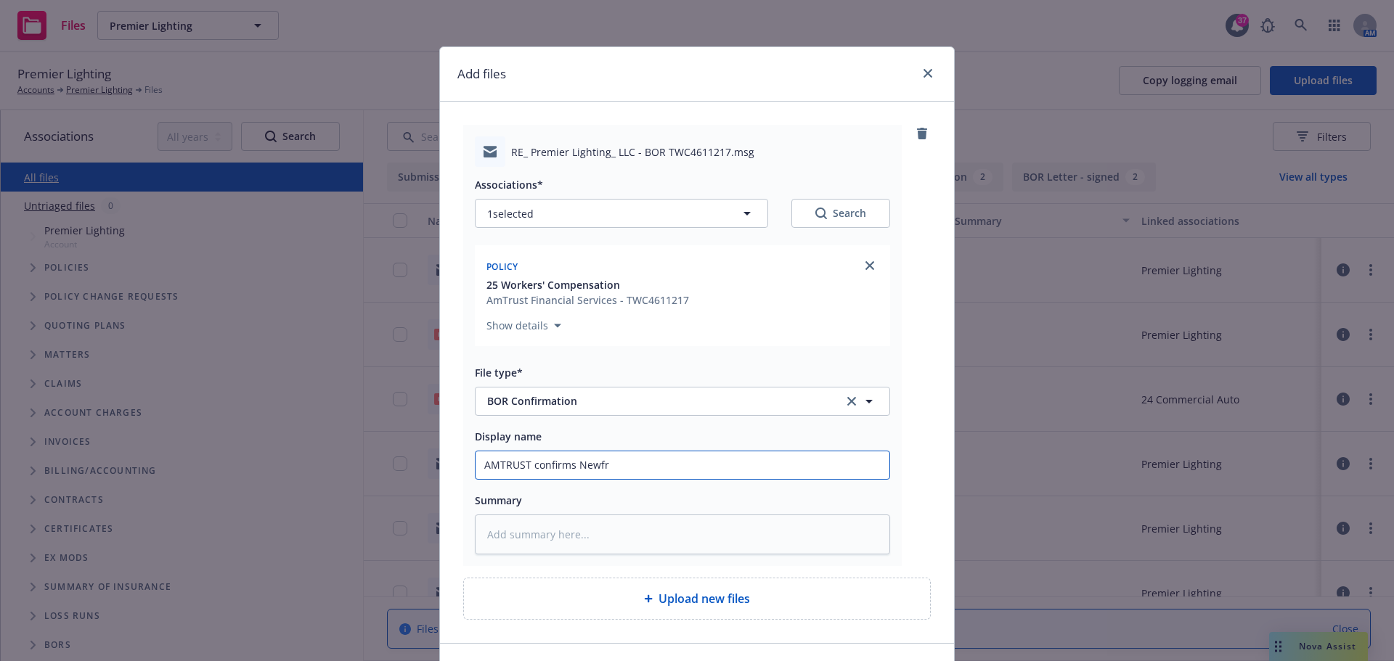
type input "AMTRUST confirms Newfro"
type textarea "x"
type input "AMTRUST confirms Newfron"
type textarea "x"
type input "AMTRUST confirms Newfront"
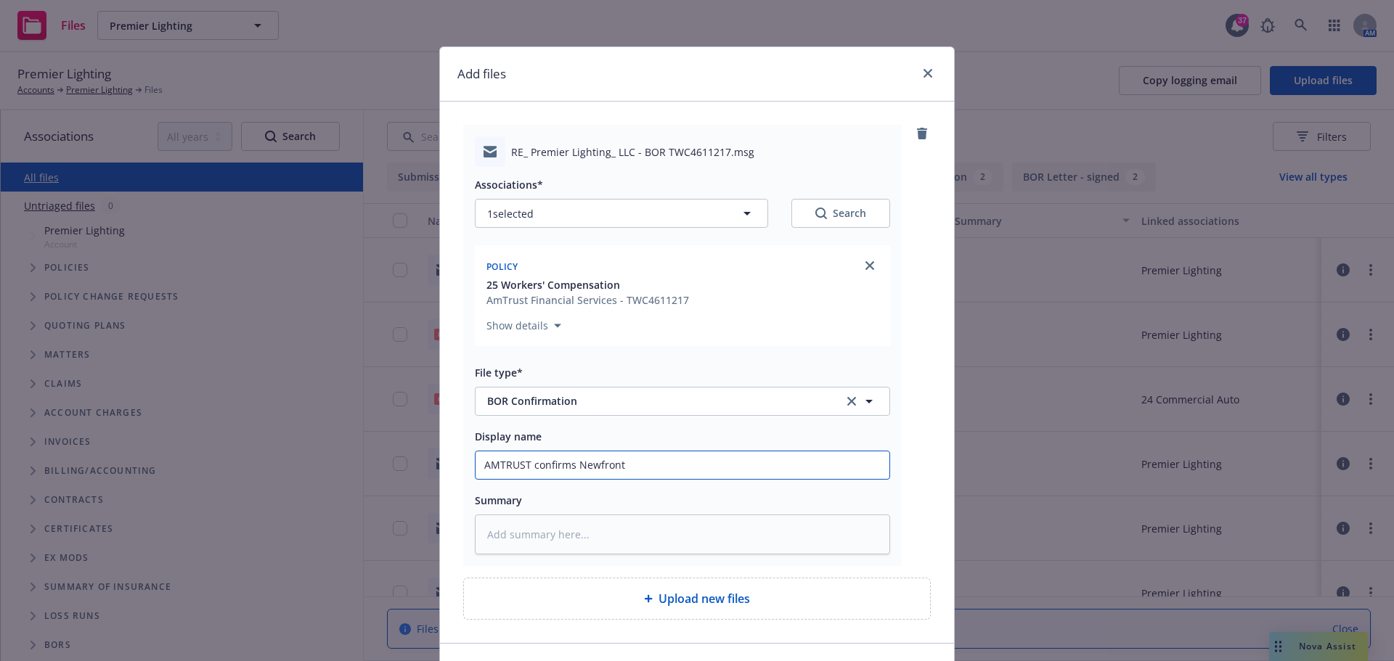
type textarea "x"
type input "AMTRUST confirms Newfront"
type textarea "x"
type input "AMTRUST confirms Newfront i"
type textarea "x"
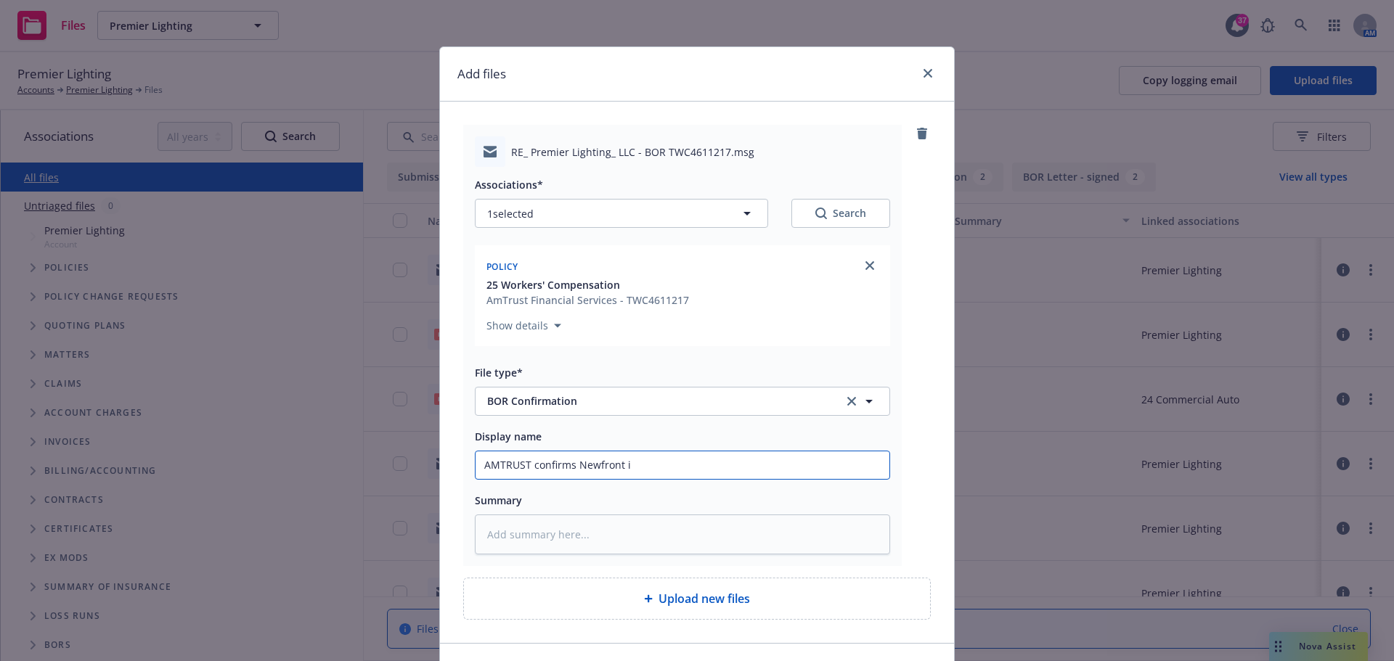
type input "AMTRUST confirms Newfront is"
type textarea "x"
type input "AMTRUST confirms Newfront is"
type textarea "x"
type input "AMTRUST confirms Newfront is B"
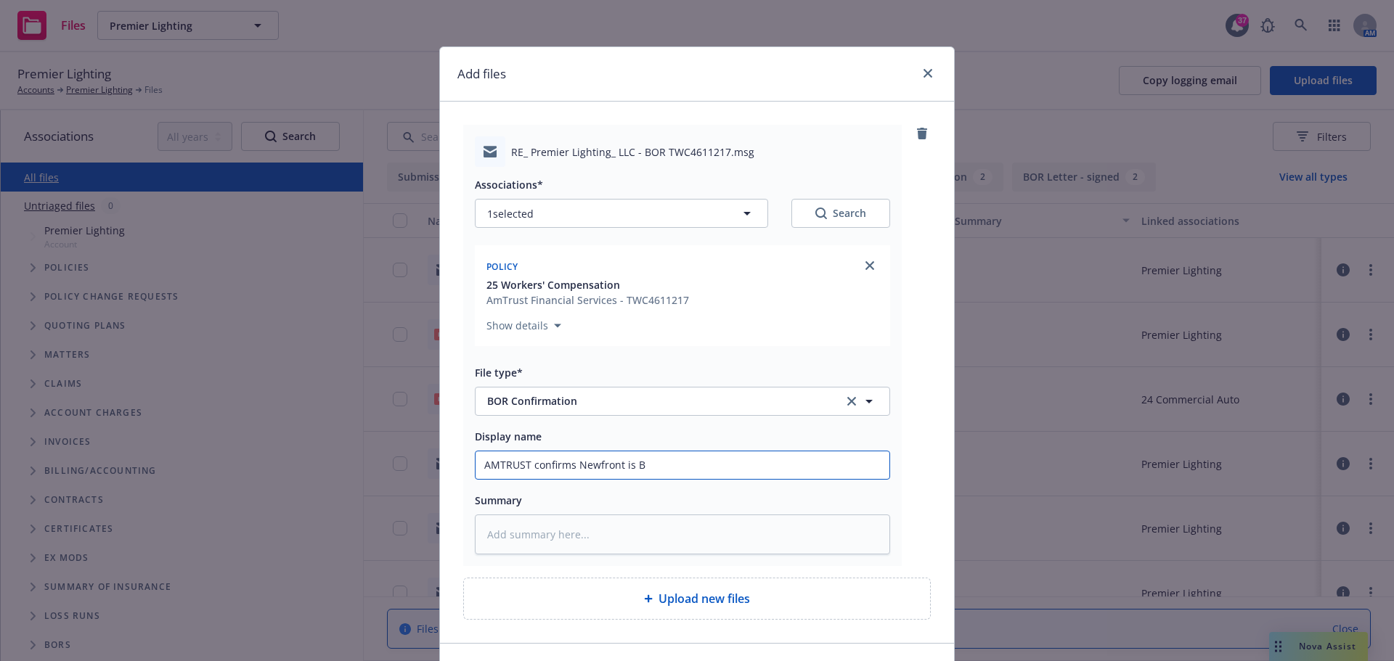
type textarea "x"
type input "AMTRUST confirms Newfront is"
type textarea "x"
type input "AMTRUST confirms Newfront is b"
type textarea "x"
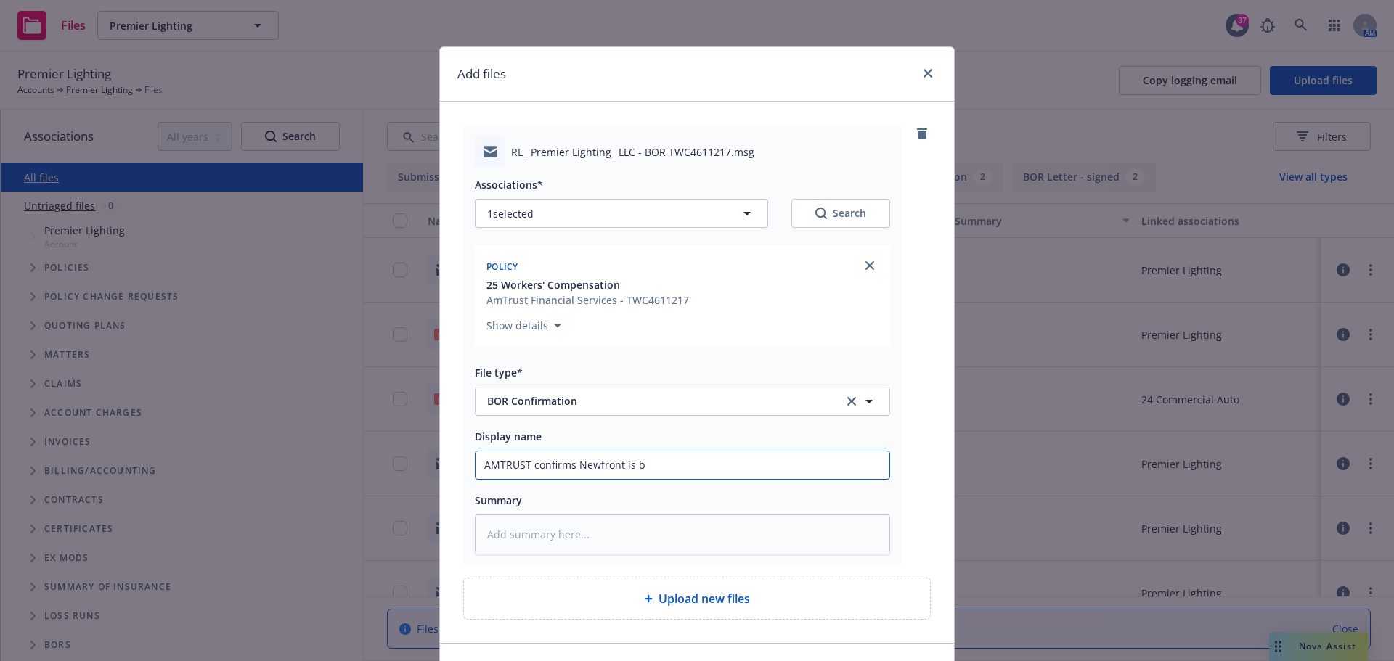
type input "AMTRUST confirms Newfront is br"
type textarea "x"
type input "AMTRUST confirms Newfront is bro"
type textarea "x"
type input "AMTRUST confirms Newfront is brok"
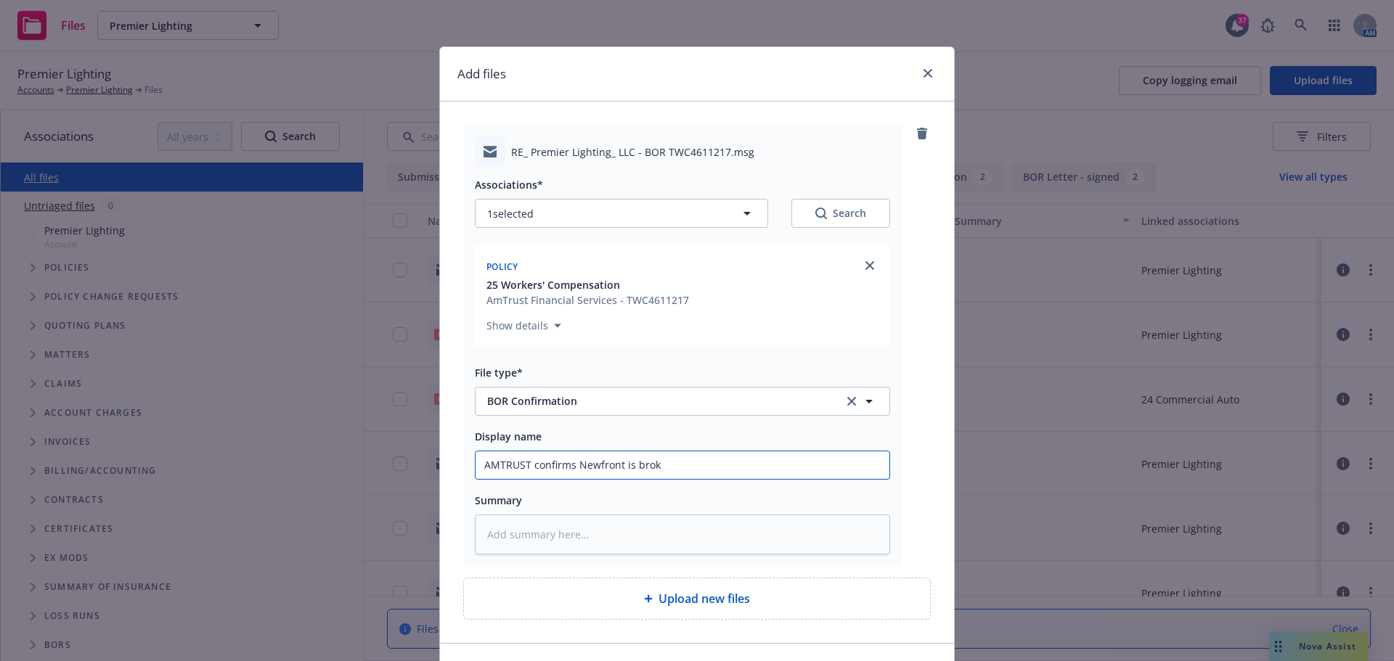
type textarea "x"
type input "AMTRUST confirms Newfront is broke"
type textarea "x"
type input "AMTRUST confirms Newfront is broker"
type textarea "x"
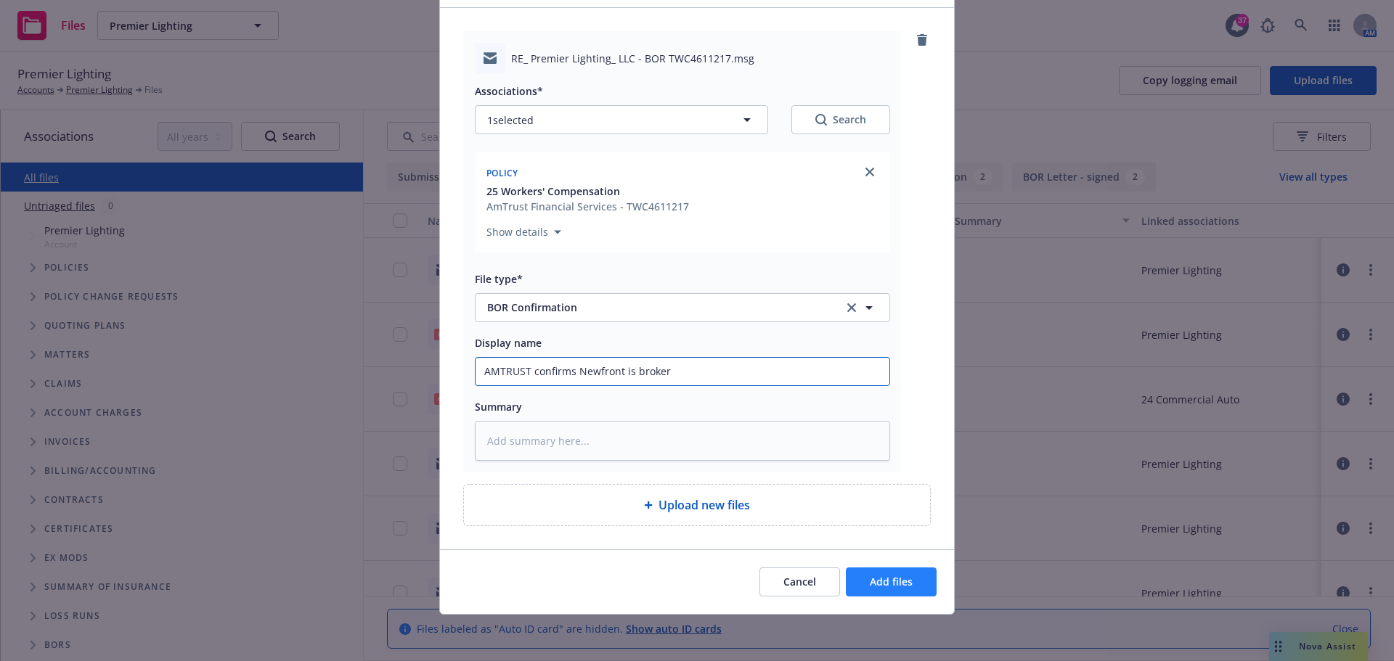
type input "AMTRUST confirms Newfront is broker"
click at [919, 577] on button "Add files" at bounding box center [891, 582] width 91 height 29
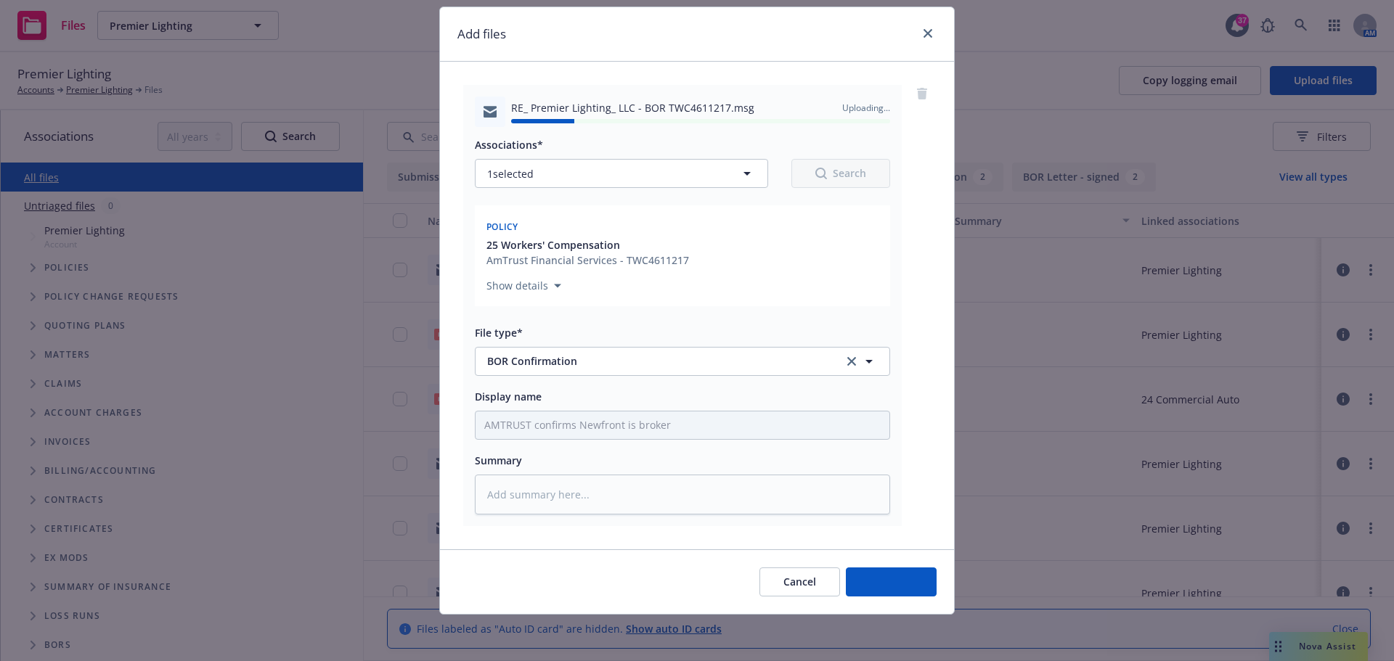
type textarea "x"
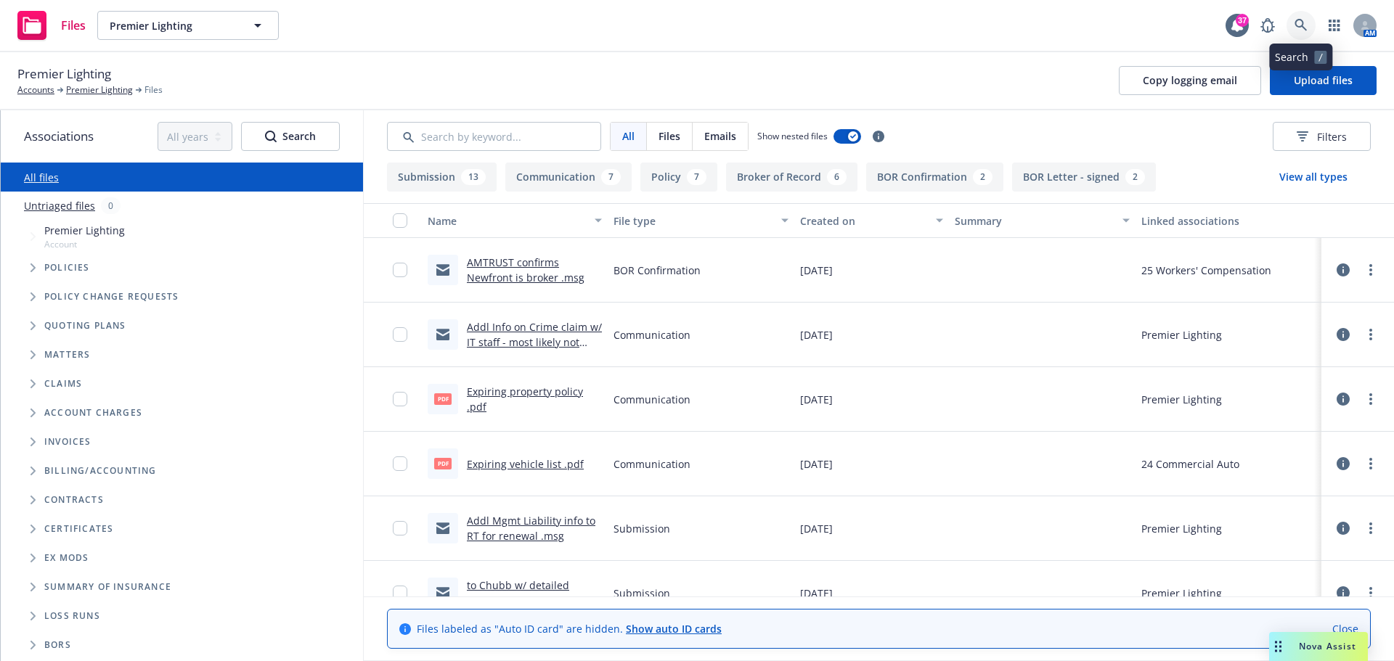
click at [1294, 20] on icon at bounding box center [1300, 25] width 13 height 13
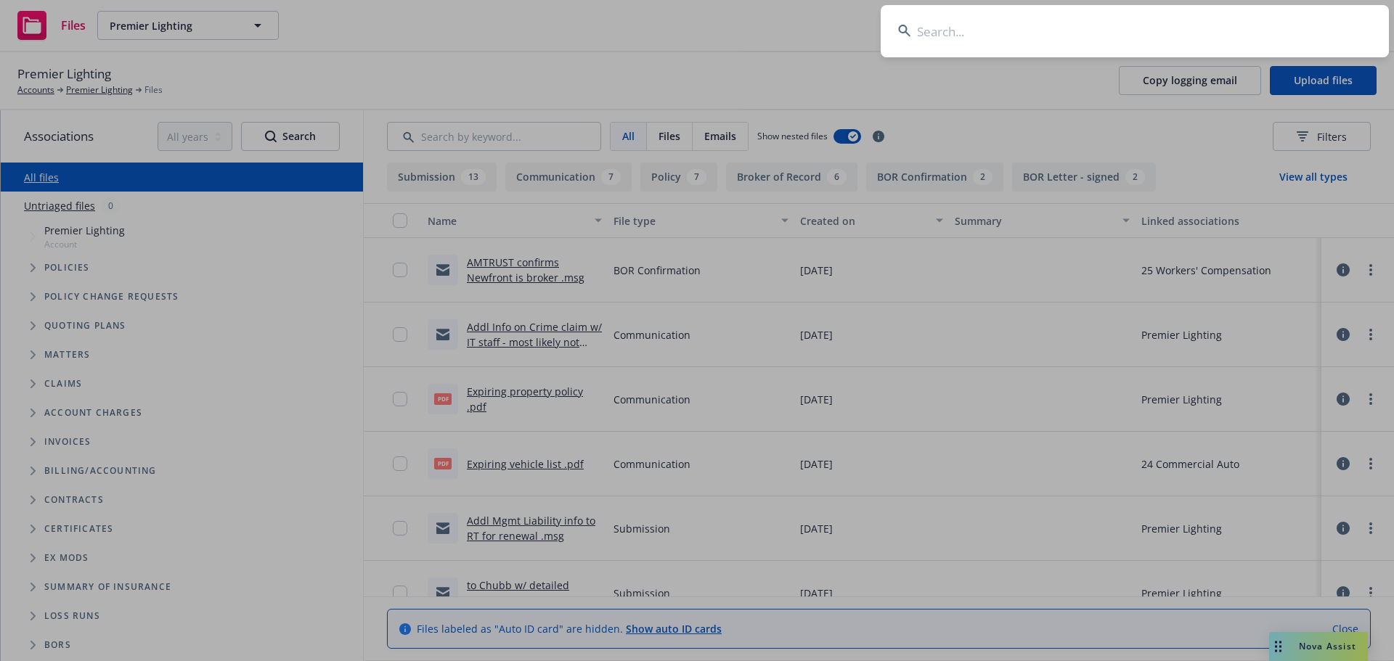
click at [1259, 20] on input at bounding box center [1135, 31] width 508 height 52
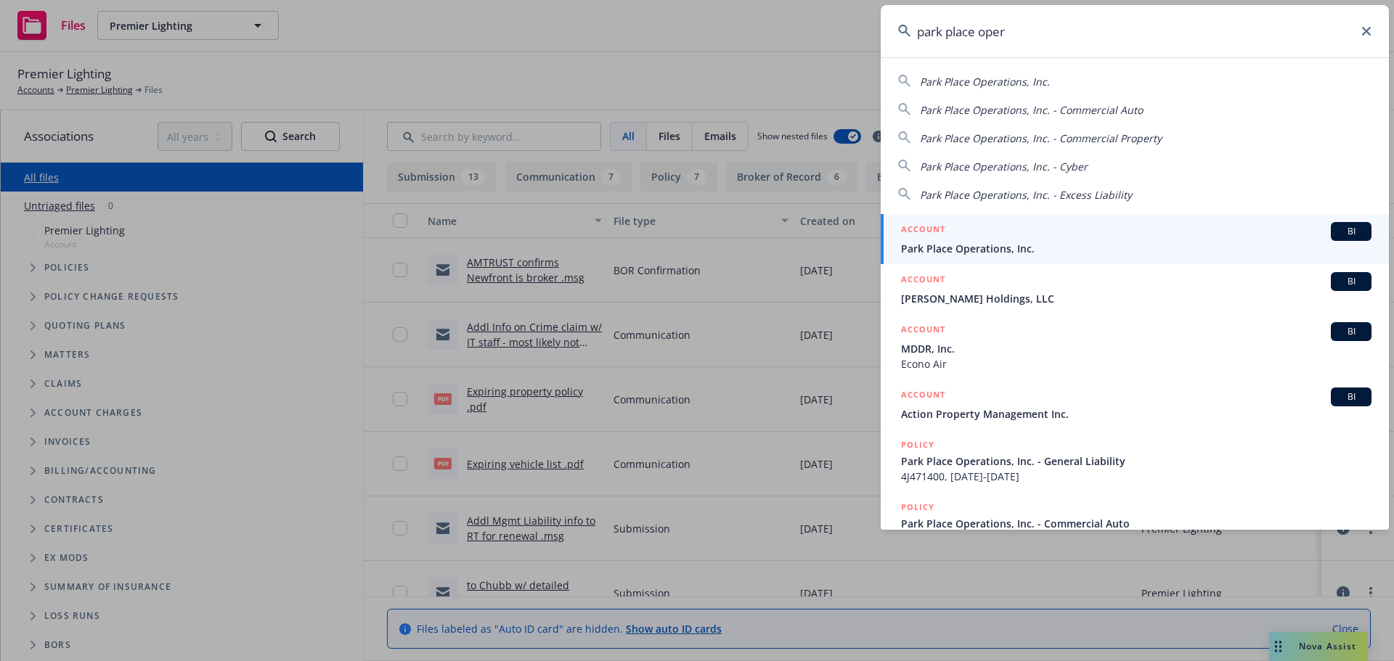
type input "park place oper"
click at [1008, 248] on span "Park Place Operations, Inc." at bounding box center [1136, 248] width 470 height 15
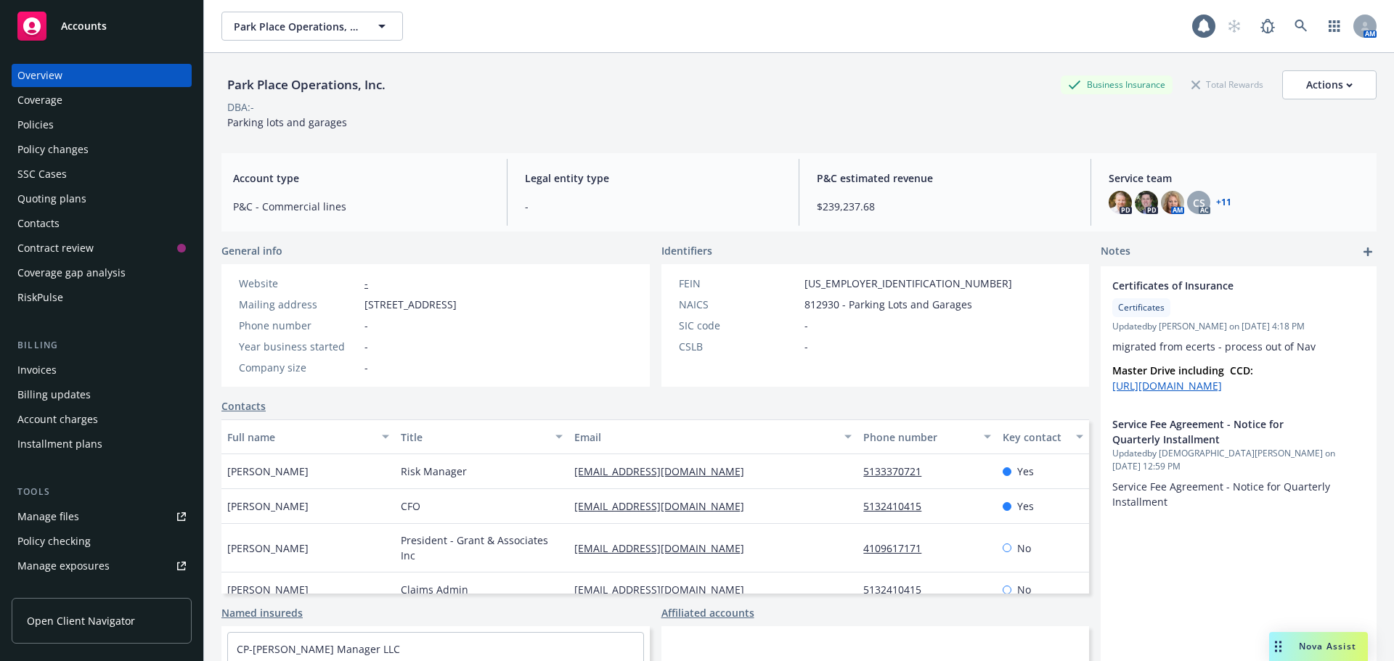
click at [80, 369] on div "Invoices" at bounding box center [101, 370] width 168 height 23
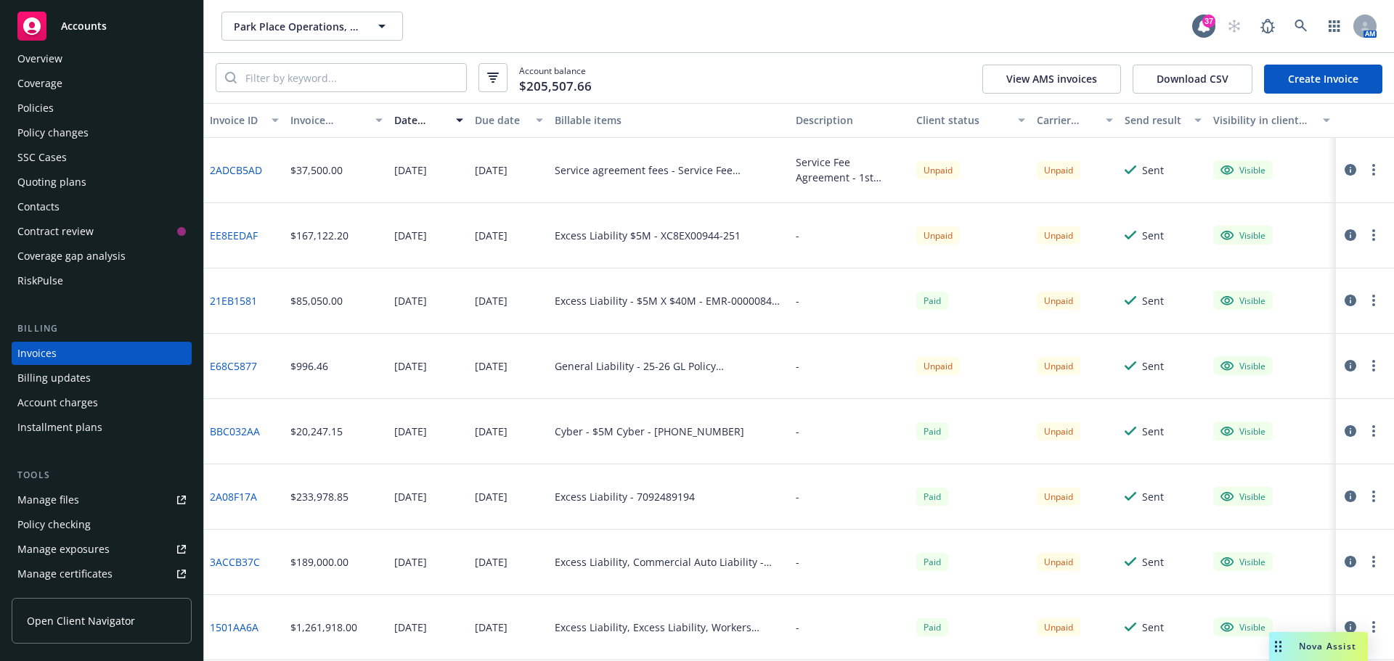
click at [226, 298] on link "21EB1581" at bounding box center [233, 300] width 47 height 15
click at [231, 433] on link "BBC032AA" at bounding box center [235, 431] width 50 height 15
click at [235, 497] on link "2A08F17A" at bounding box center [233, 496] width 47 height 15
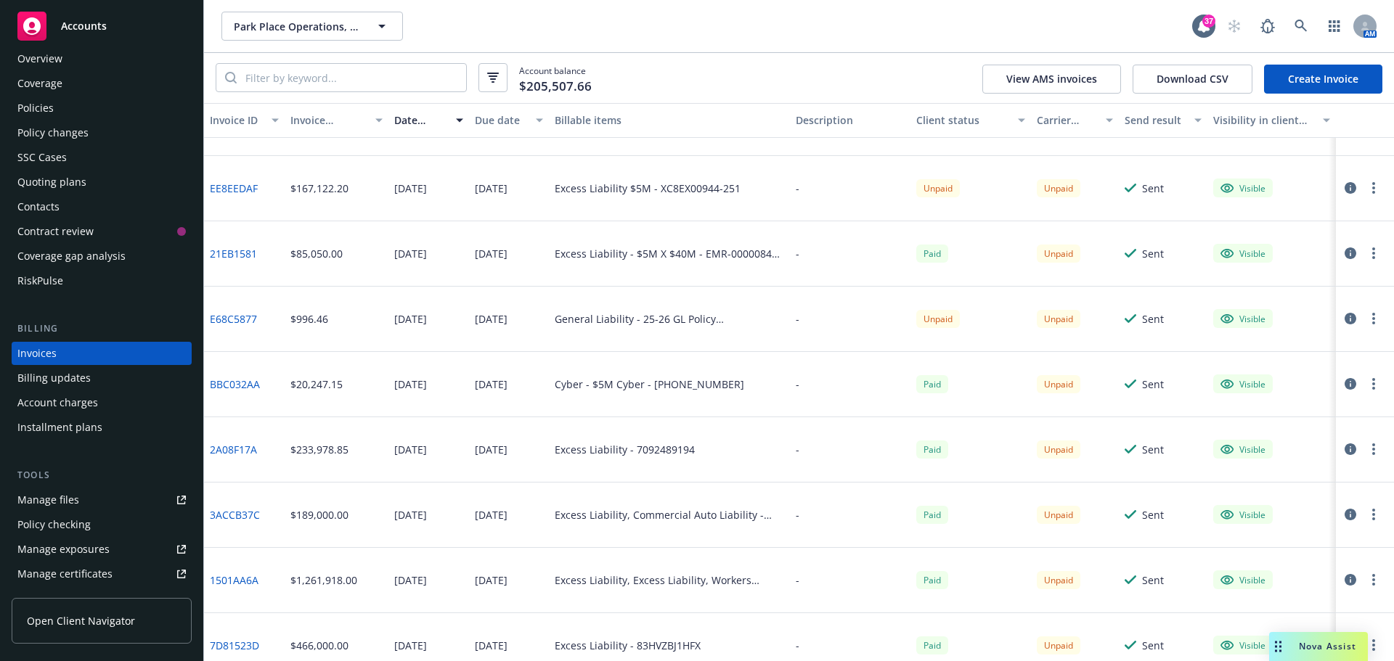
scroll to position [73, 0]
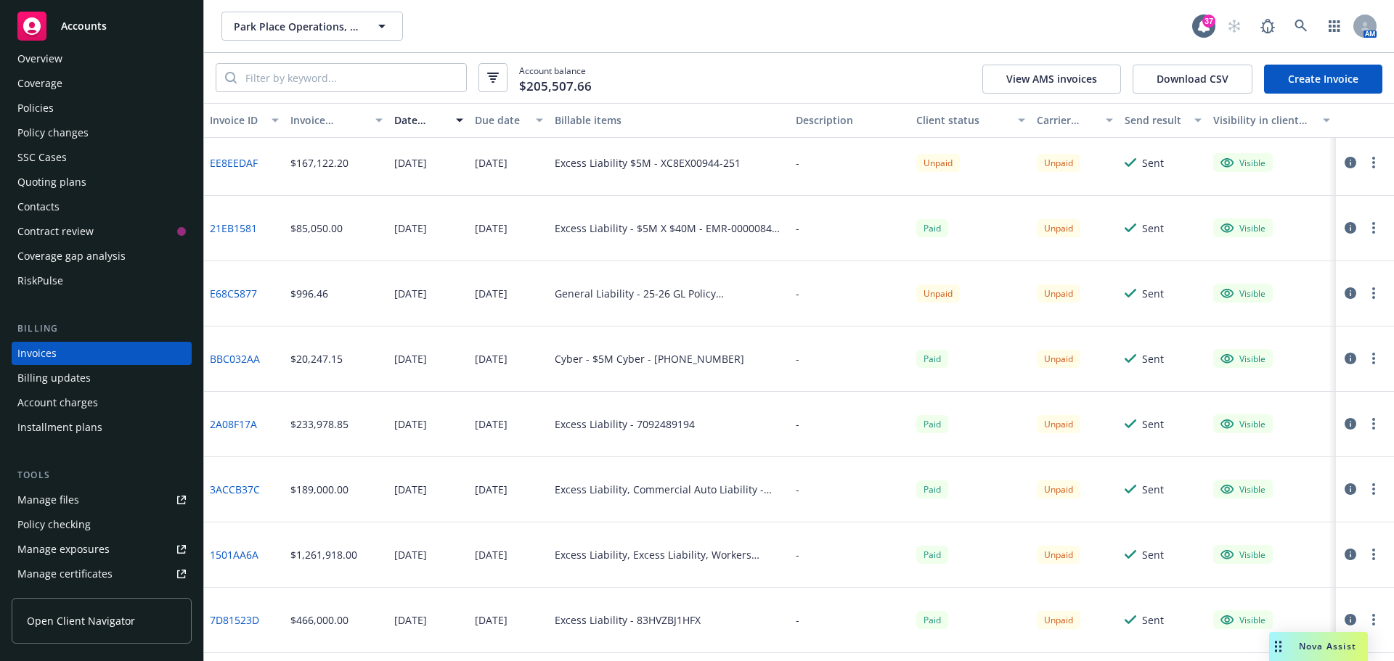
click at [239, 486] on link "3ACCB37C" at bounding box center [235, 489] width 50 height 15
click at [245, 552] on link "1501AA6A" at bounding box center [234, 554] width 49 height 15
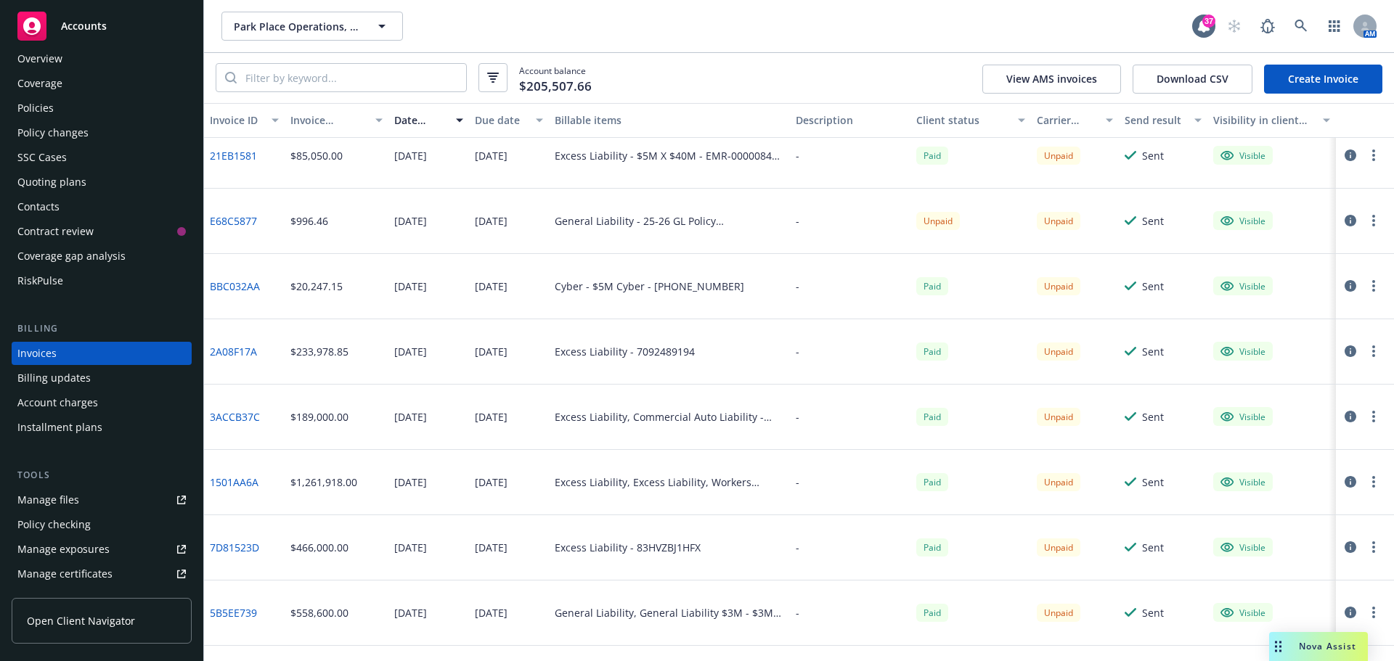
scroll to position [218, 0]
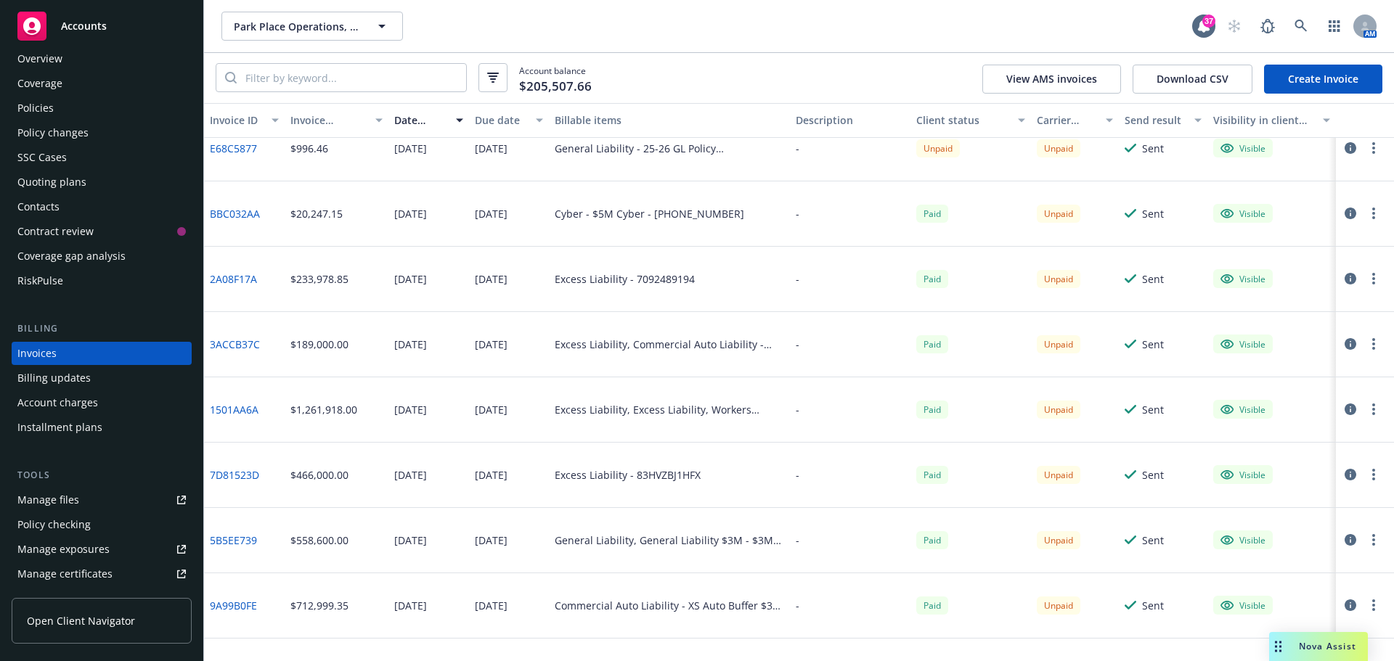
click at [248, 473] on link "7D81523D" at bounding box center [234, 474] width 49 height 15
click at [236, 539] on link "5B5EE739" at bounding box center [233, 540] width 47 height 15
click at [244, 608] on link "9A99B0FE" at bounding box center [233, 605] width 47 height 15
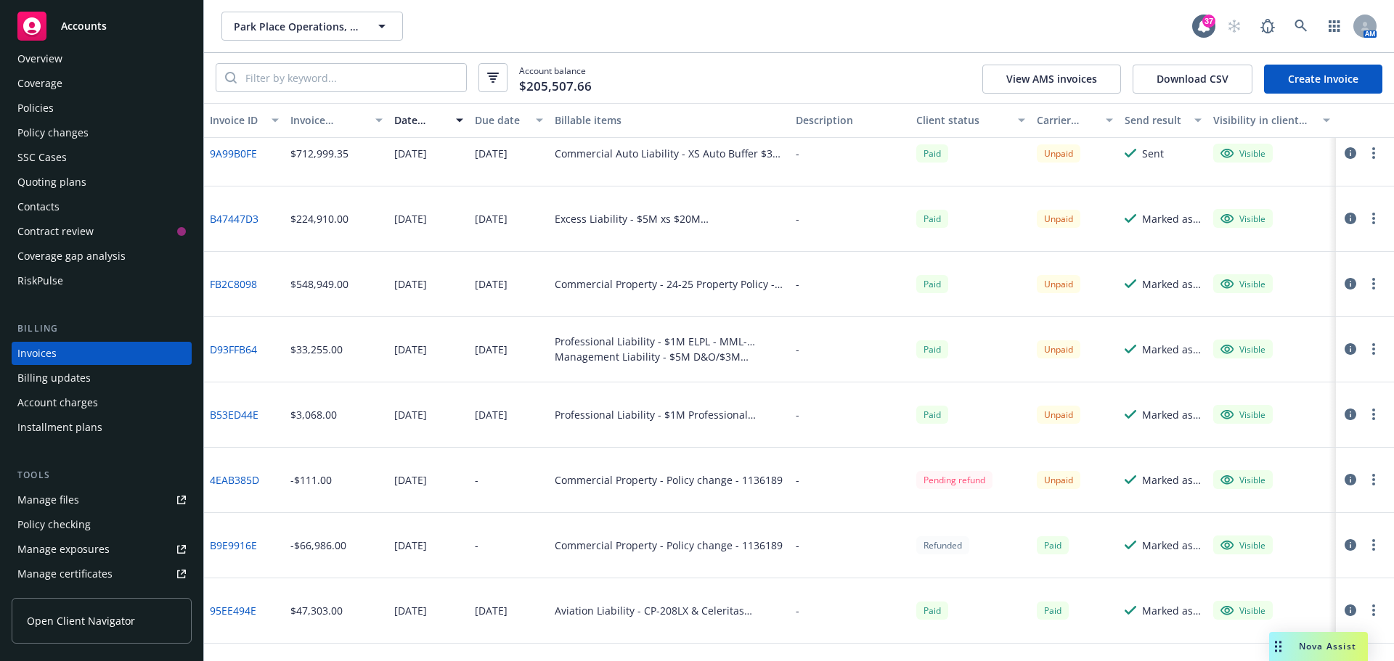
scroll to position [653, 0]
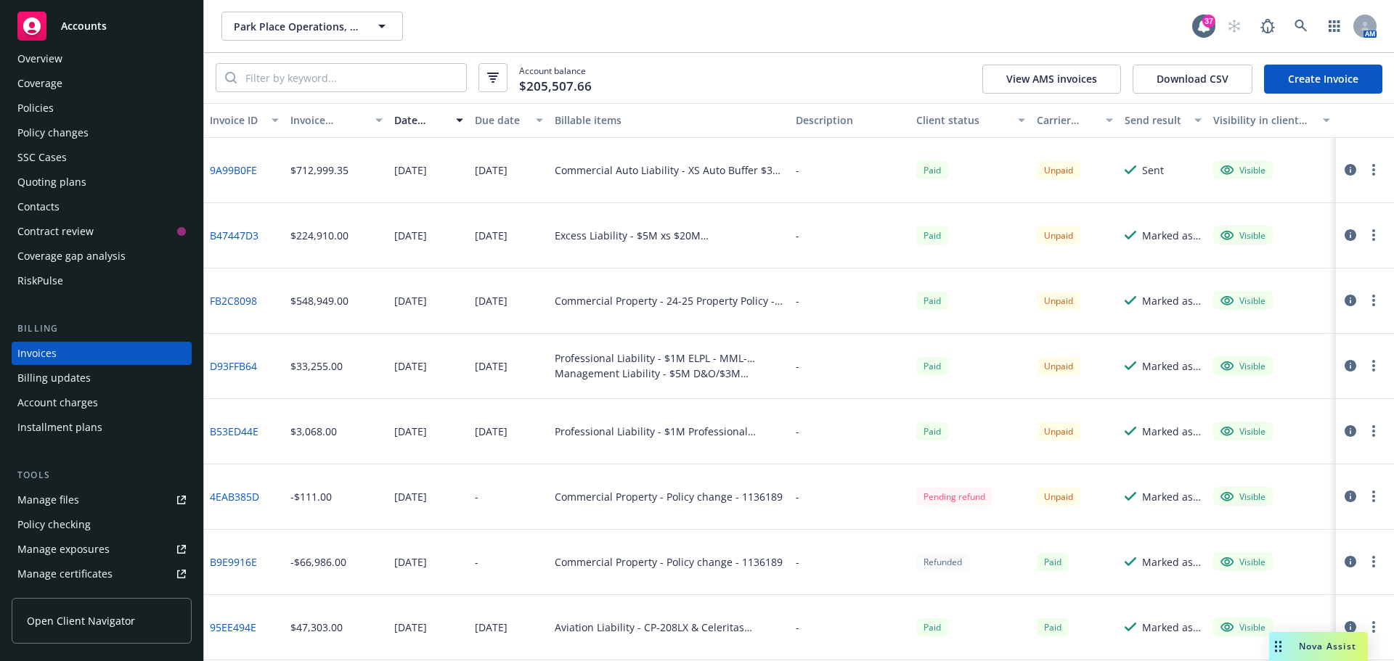
click at [243, 232] on link "B47447D3" at bounding box center [234, 235] width 49 height 15
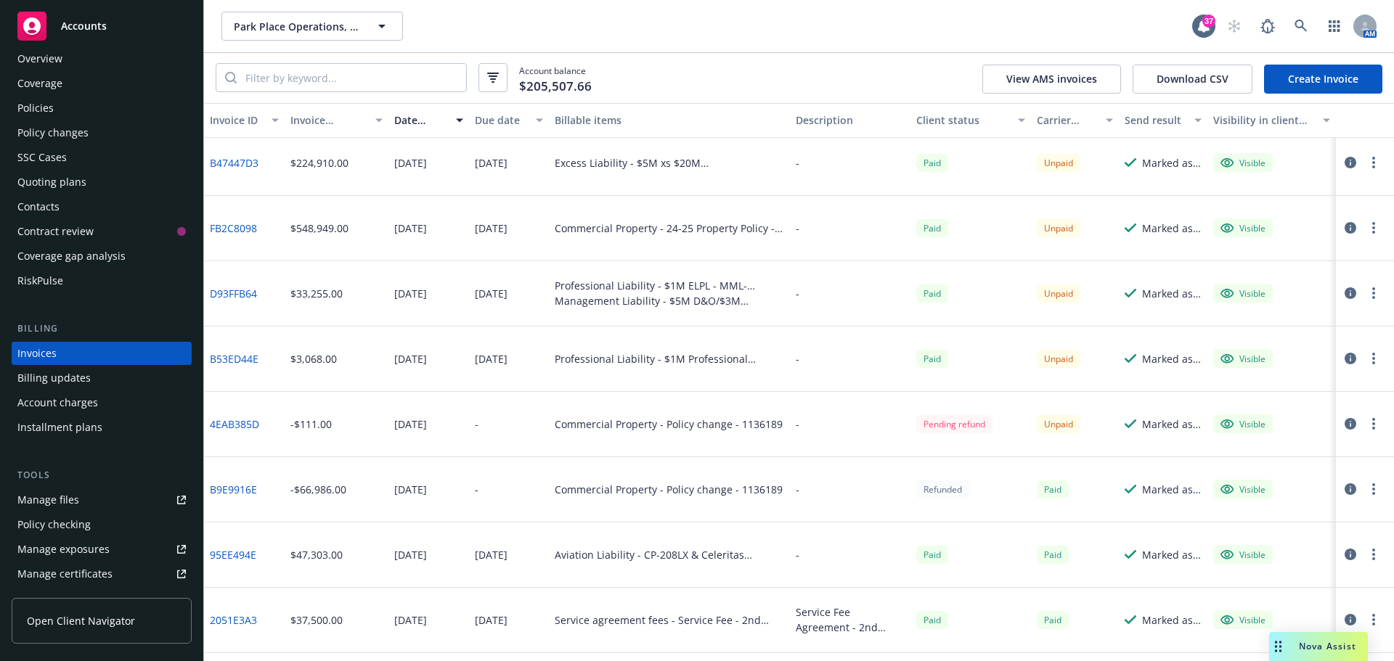
scroll to position [799, 0]
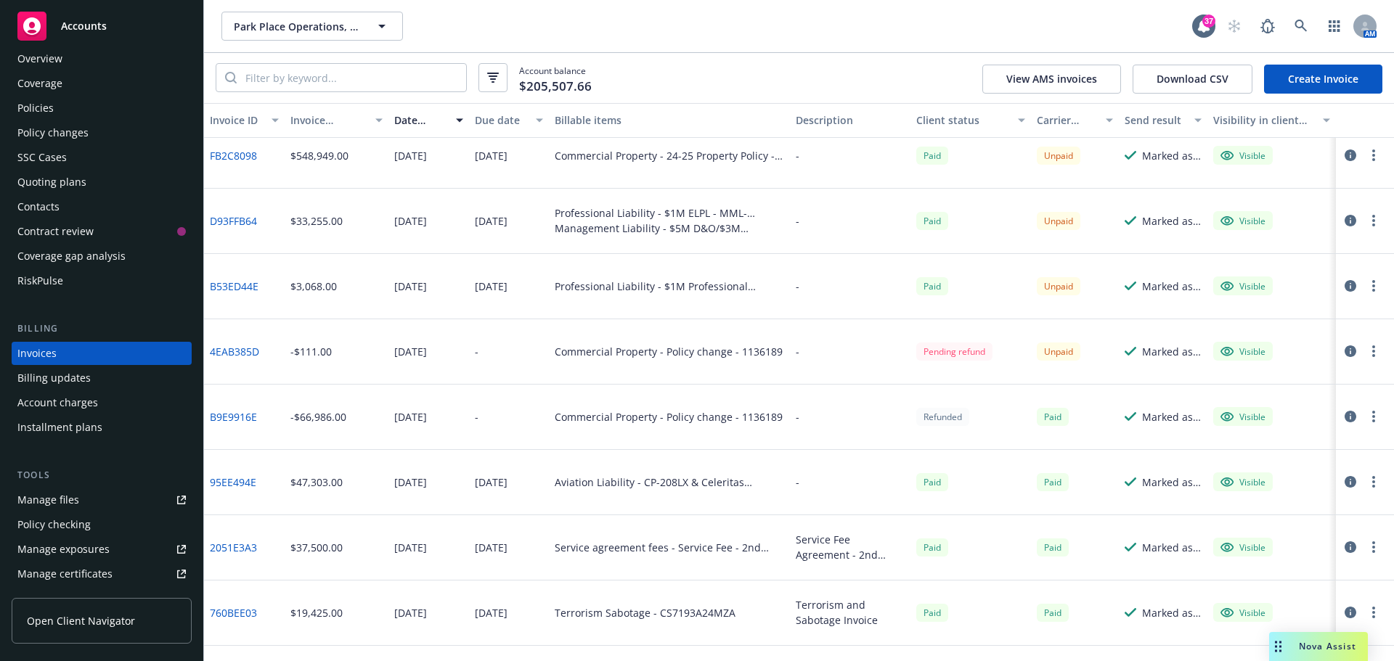
click at [241, 157] on link "FB2C8098" at bounding box center [233, 155] width 47 height 15
click at [236, 219] on link "D93FFB64" at bounding box center [233, 220] width 47 height 15
click at [230, 285] on link "B53ED44E" at bounding box center [234, 286] width 49 height 15
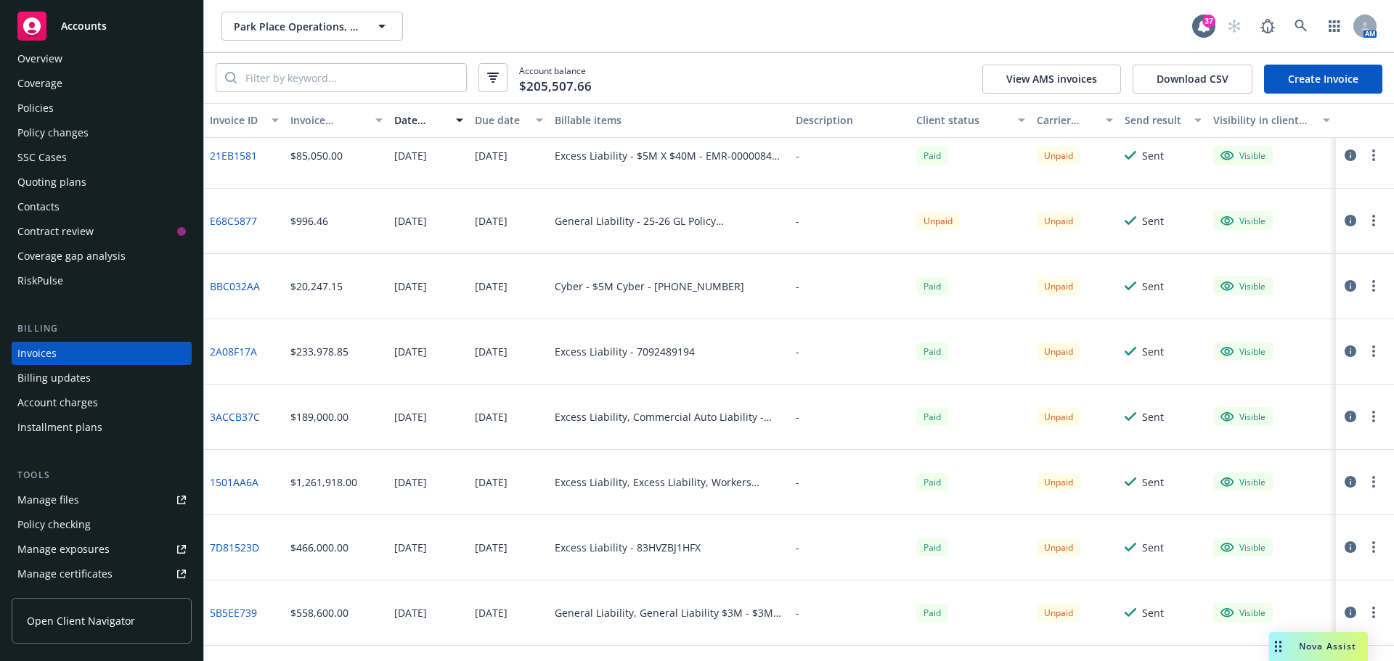
scroll to position [0, 0]
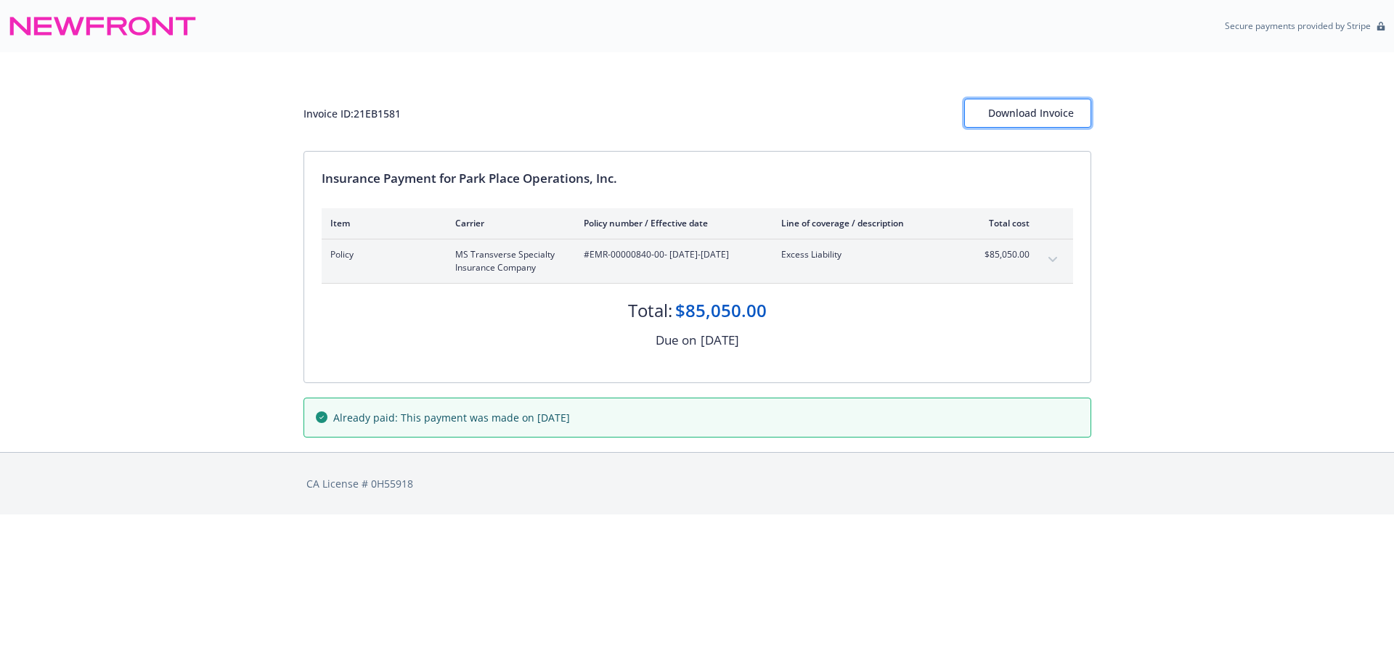
click at [1053, 112] on div "Download Invoice" at bounding box center [1027, 113] width 79 height 28
click at [984, 112] on button "Download Invoice" at bounding box center [1027, 113] width 127 height 29
click at [1036, 113] on div "Download Invoice" at bounding box center [1027, 113] width 127 height 28
click at [1052, 113] on div "Download Invoice" at bounding box center [1027, 113] width 127 height 28
click at [1031, 107] on div "Download Invoice" at bounding box center [1027, 113] width 127 height 28
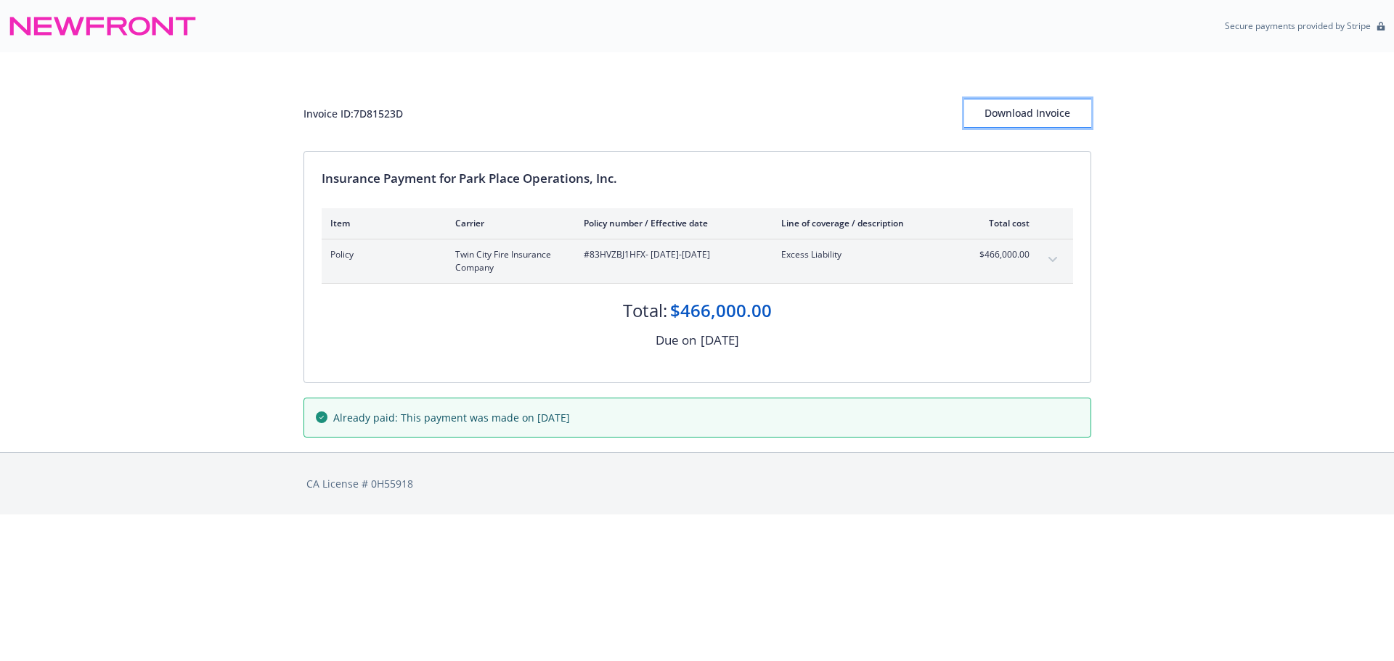
click at [1030, 102] on div "Download Invoice" at bounding box center [1027, 113] width 127 height 28
click at [1006, 121] on div "Download Invoice" at bounding box center [1027, 113] width 127 height 28
click at [1045, 112] on div "Download Invoice" at bounding box center [1027, 113] width 127 height 28
click at [1022, 123] on div "Download Invoice" at bounding box center [1027, 113] width 127 height 28
click at [1026, 109] on div "Download Invoice" at bounding box center [1027, 113] width 127 height 28
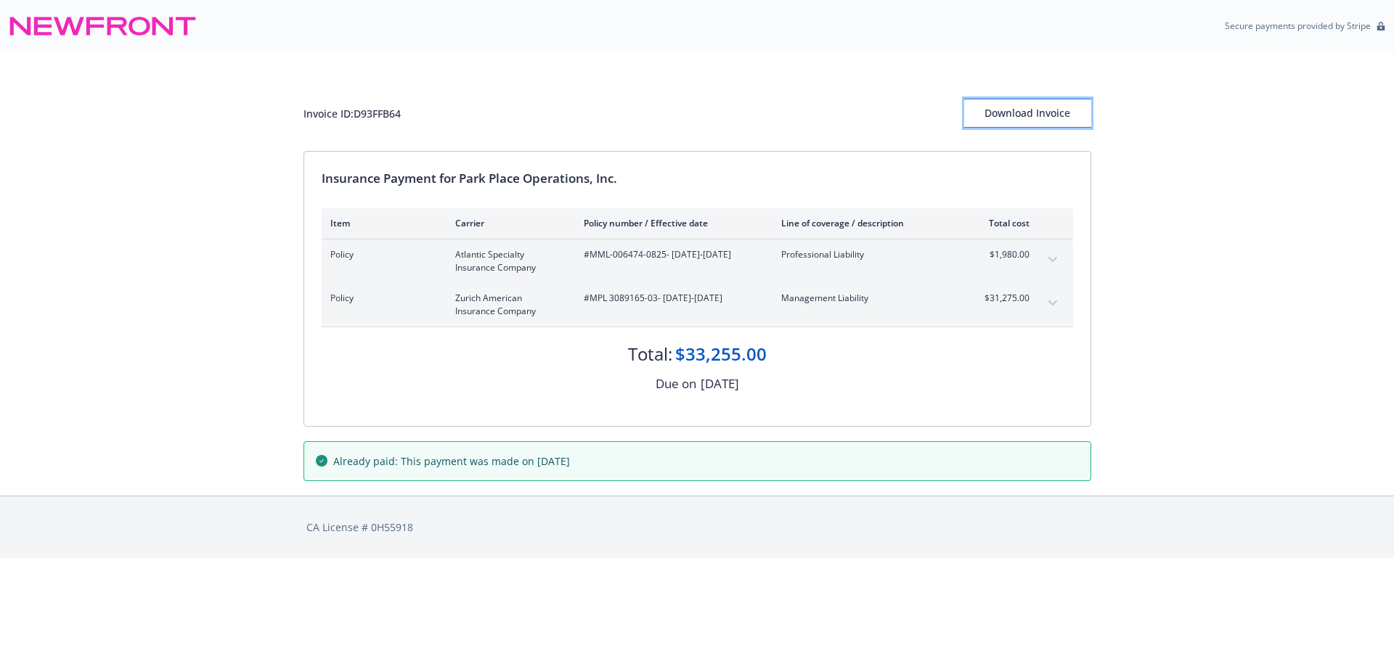
click at [1002, 116] on div "Download Invoice" at bounding box center [1027, 113] width 127 height 28
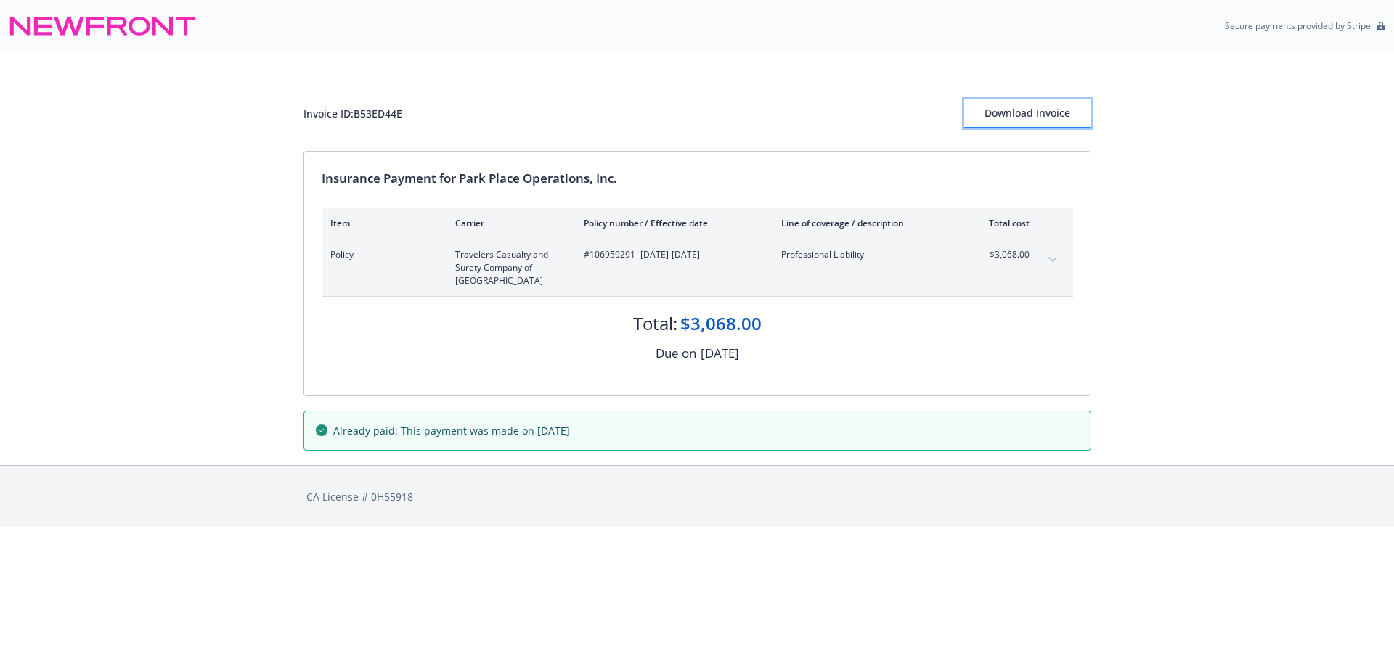
click at [1021, 118] on div "Download Invoice" at bounding box center [1027, 113] width 127 height 28
